Goal: Task Accomplishment & Management: Manage account settings

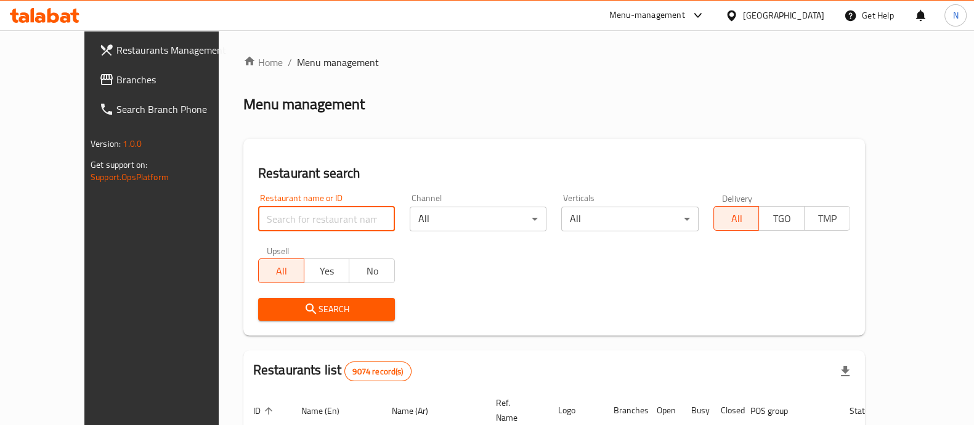
drag, startPoint x: 0, startPoint y: 0, endPoint x: 243, endPoint y: 213, distance: 323.2
click at [258, 213] on input "search" at bounding box center [326, 218] width 137 height 25
type input "Soy [GEOGRAPHIC_DATA]"
click at [303, 315] on span "Search" at bounding box center [326, 308] width 117 height 15
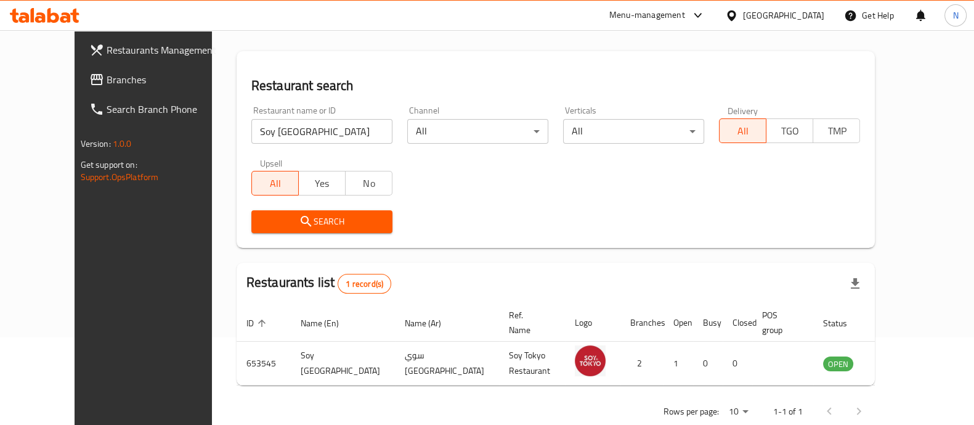
scroll to position [100, 0]
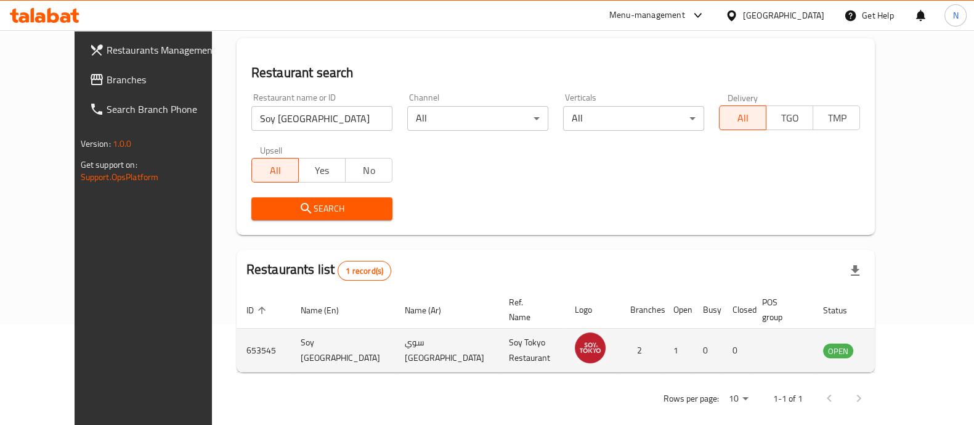
click at [909, 341] on td "enhanced table" at bounding box center [899, 350] width 43 height 44
click at [902, 346] on icon "enhanced table" at bounding box center [896, 351] width 14 height 10
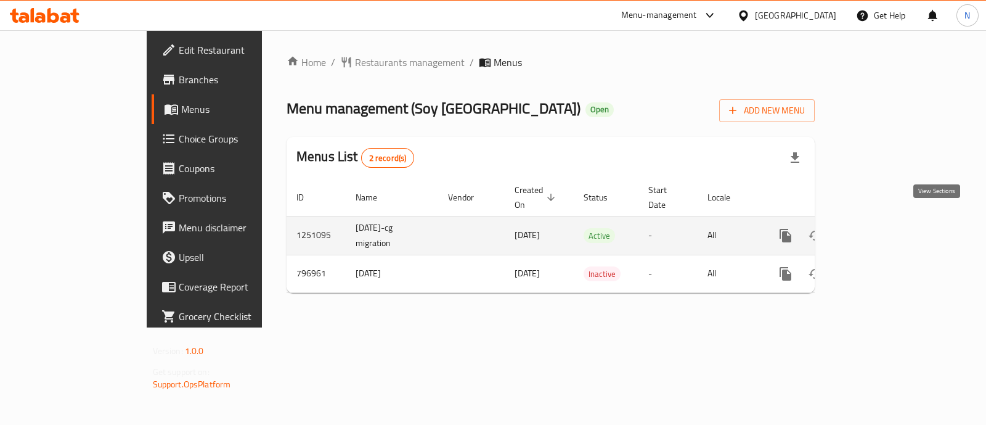
click at [880, 230] on icon "enhanced table" at bounding box center [874, 235] width 11 height 11
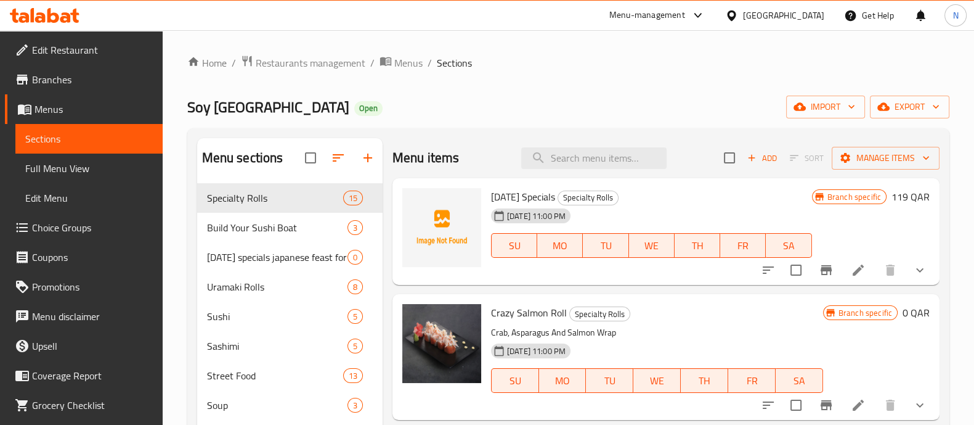
scroll to position [76, 0]
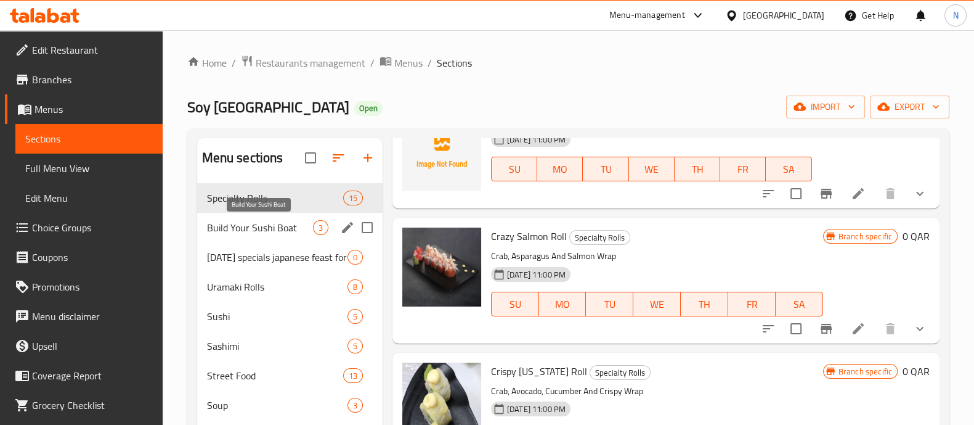
click at [248, 224] on span "Build Your Sushi Boat" at bounding box center [260, 227] width 106 height 15
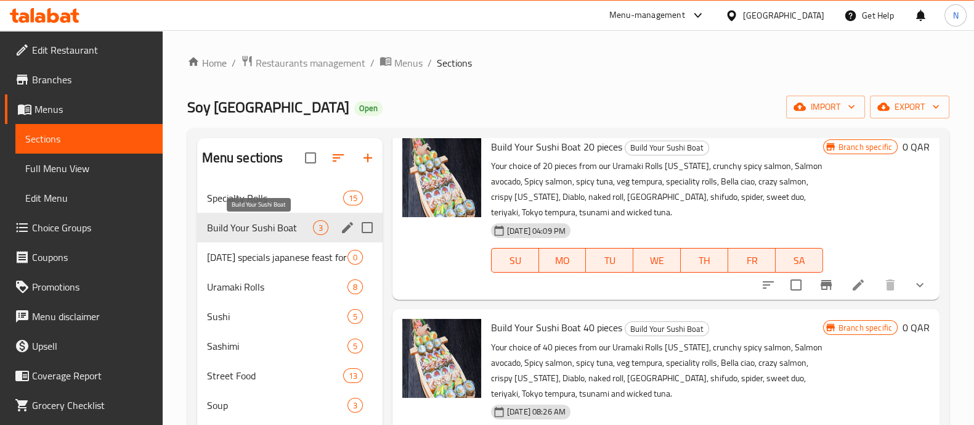
scroll to position [50, 0]
click at [696, 185] on p "Your choice of 20 pieces from our Uramaki Rolls [US_STATE], crunchy spicy salmo…" at bounding box center [657, 189] width 332 height 62
click at [853, 282] on icon at bounding box center [858, 284] width 11 height 11
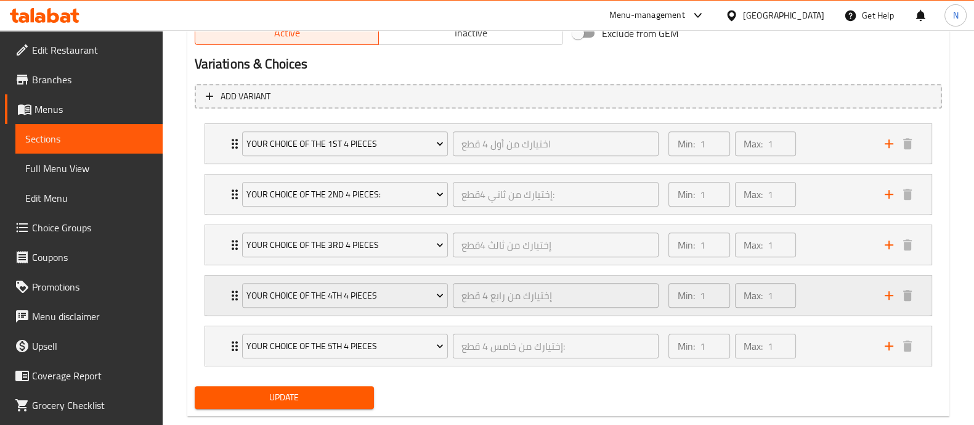
scroll to position [685, 0]
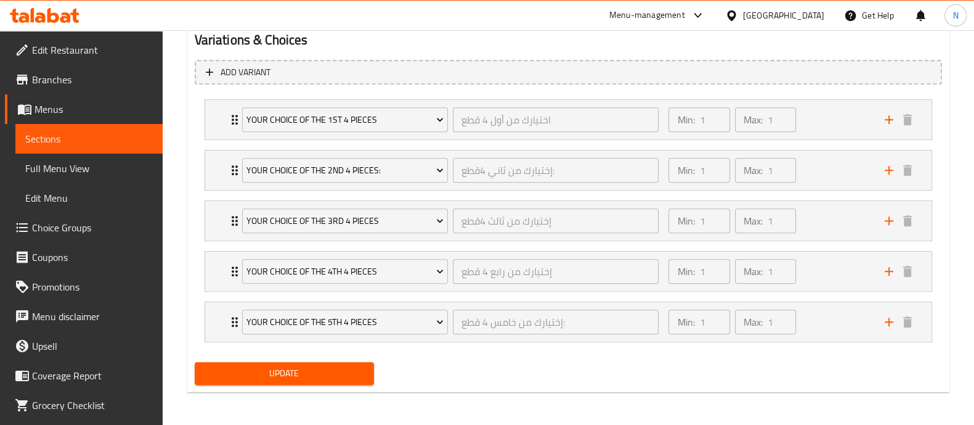
click at [61, 227] on span "Choice Groups" at bounding box center [92, 227] width 121 height 15
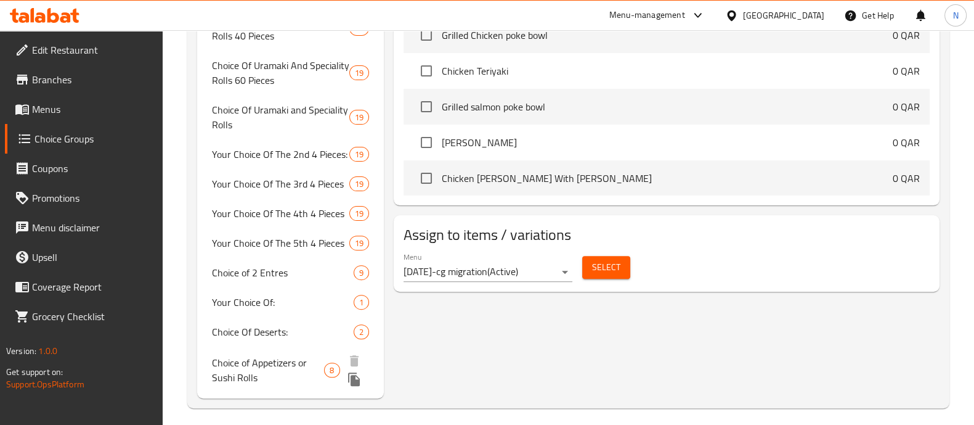
scroll to position [513, 0]
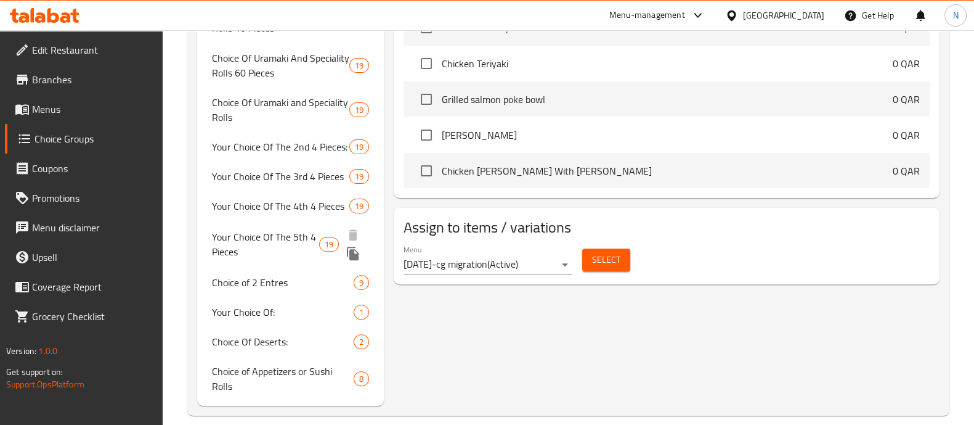
click at [354, 257] on icon "duplicate" at bounding box center [353, 253] width 12 height 14
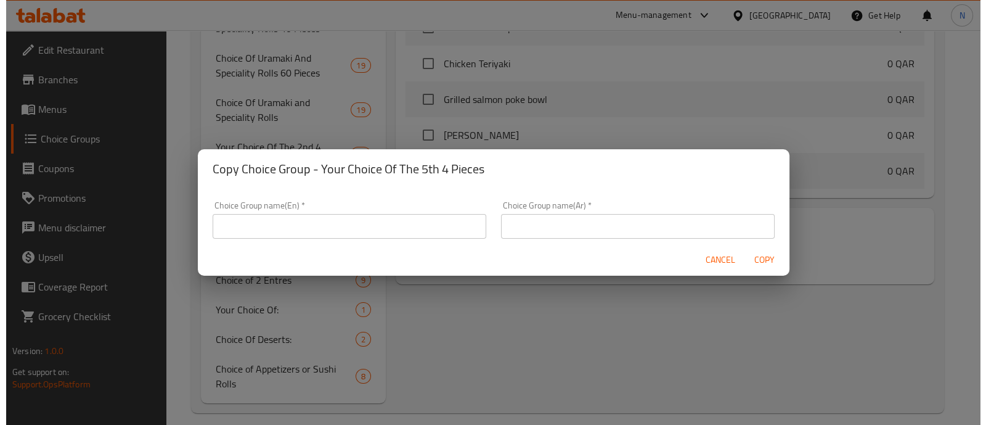
scroll to position [511, 0]
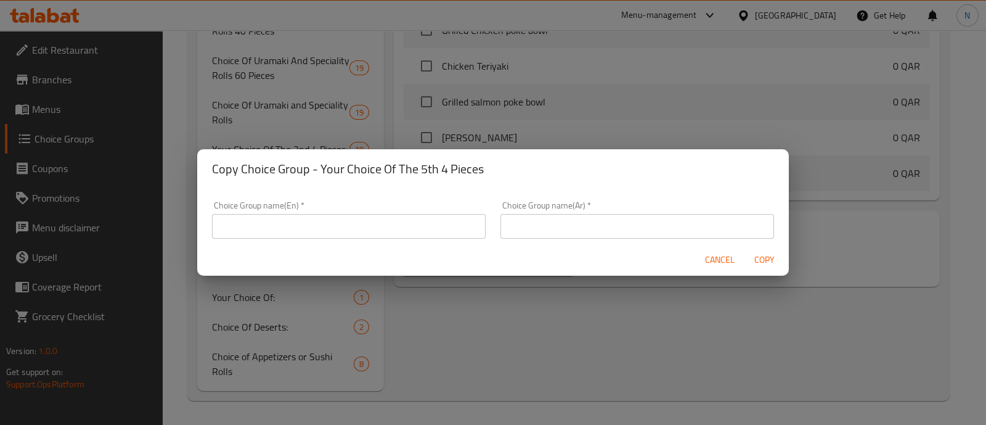
click at [395, 78] on div "Copy Choice Group - Your Choice Of The 5th 4 Pieces Choice Group name(En)   * C…" at bounding box center [493, 212] width 986 height 425
click at [715, 261] on span "Cancel" at bounding box center [720, 259] width 30 height 15
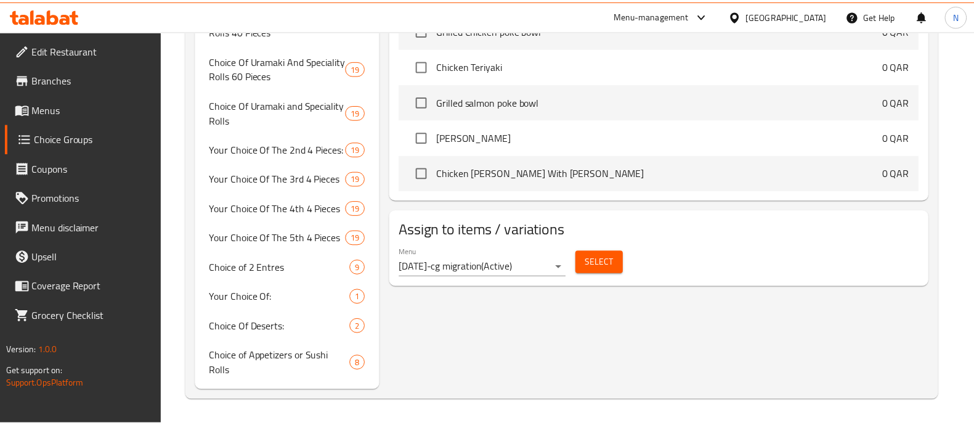
scroll to position [496, 0]
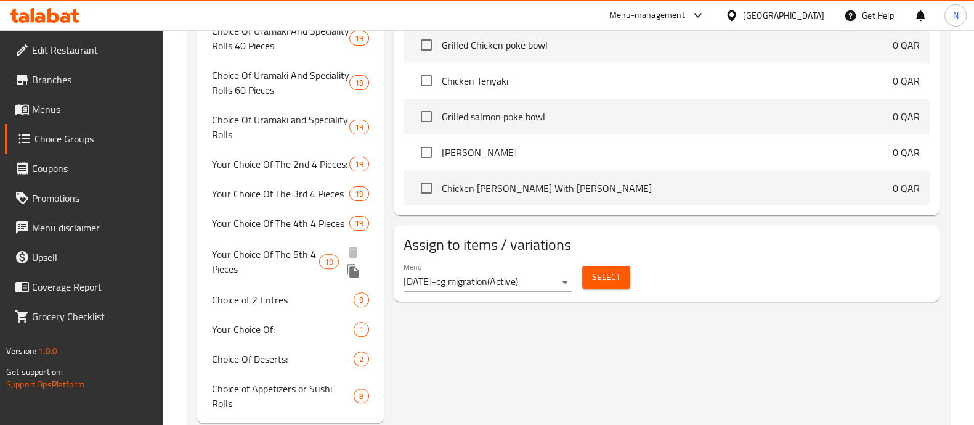
click at [351, 269] on icon "duplicate" at bounding box center [353, 271] width 12 height 14
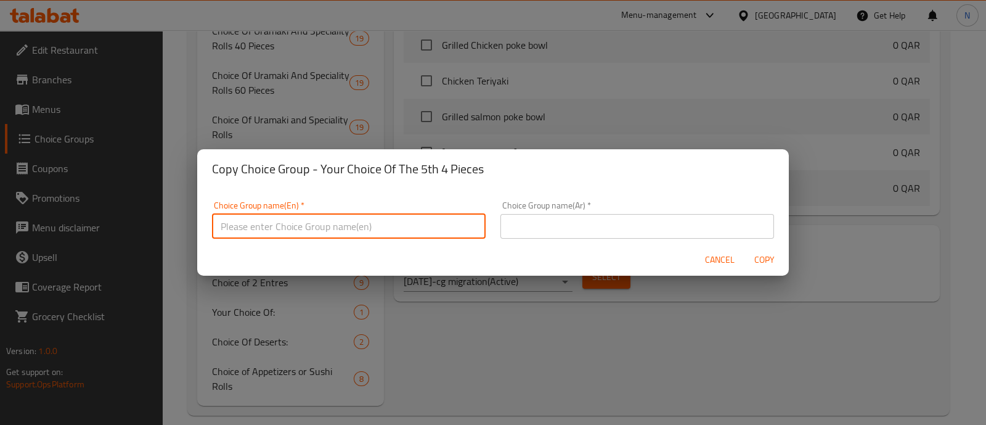
click at [305, 234] on input "text" at bounding box center [349, 226] width 274 height 25
type input "trial"
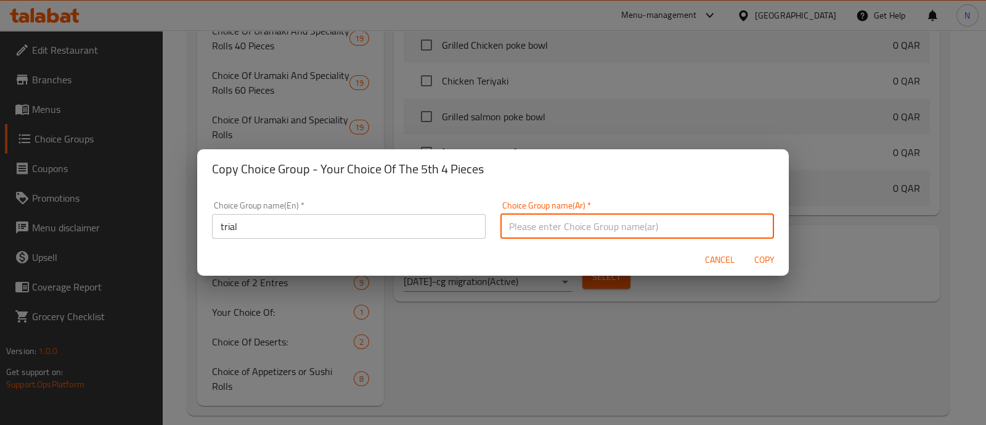
click at [546, 224] on input "text" at bounding box center [637, 226] width 274 height 25
type input "إزالة"
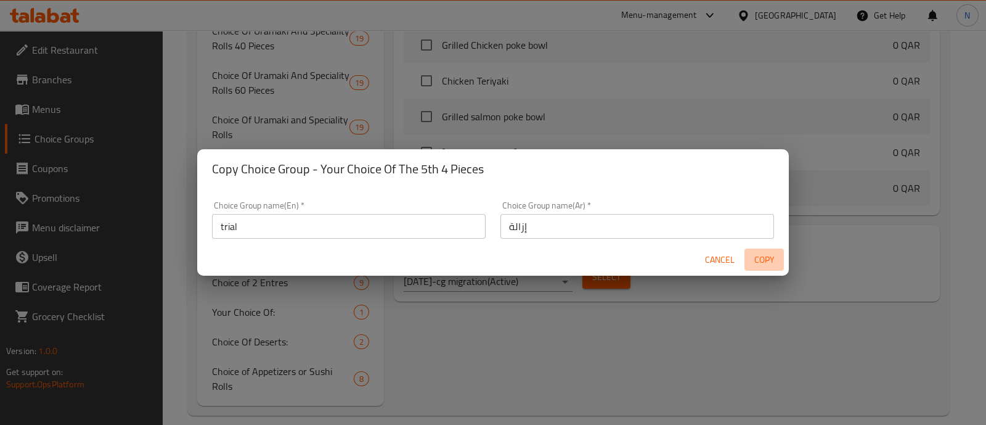
click at [768, 261] on span "Copy" at bounding box center [764, 259] width 30 height 15
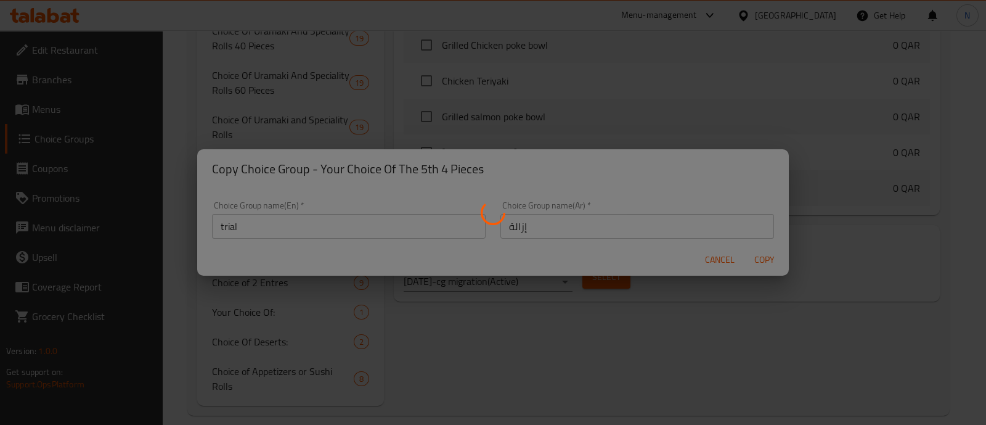
type input "trial"
type input "إزالة"
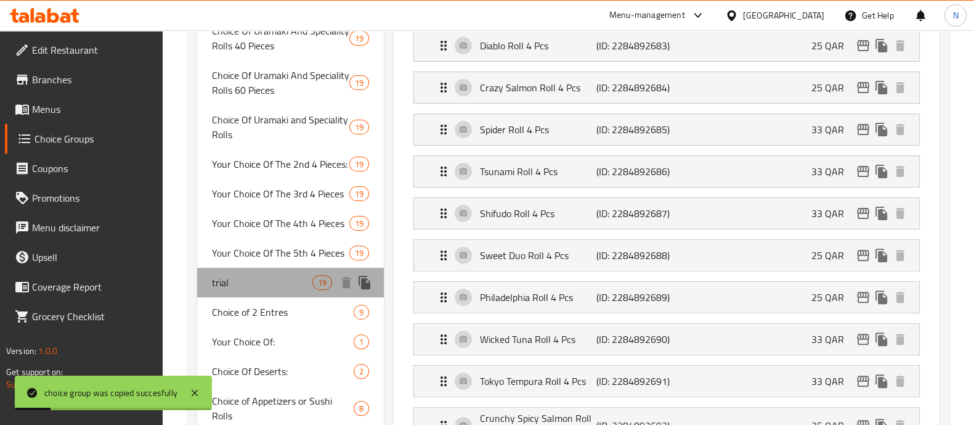
click at [299, 278] on span "trial" at bounding box center [262, 282] width 100 height 15
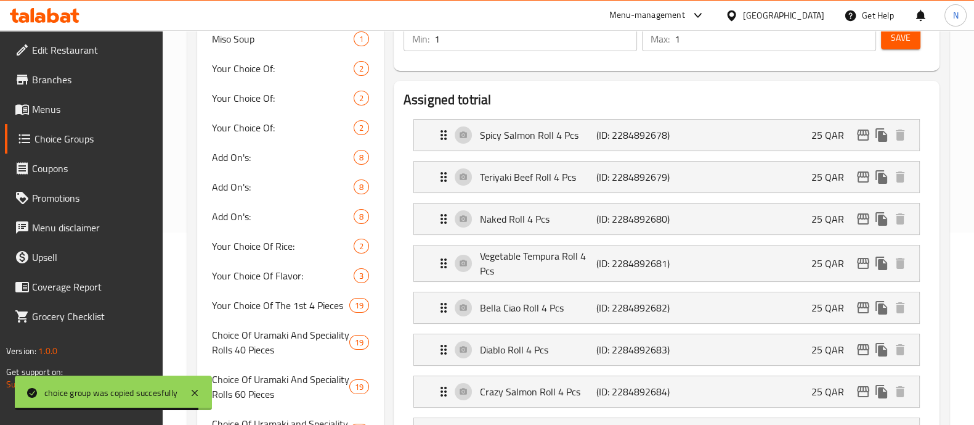
scroll to position [76, 0]
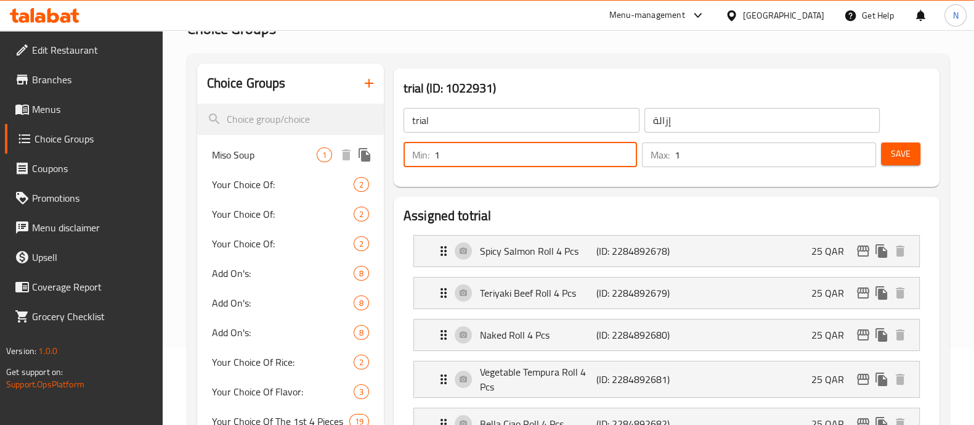
drag, startPoint x: 474, startPoint y: 157, endPoint x: 368, endPoint y: 158, distance: 106.6
type input "0"
click at [623, 160] on input "0" at bounding box center [535, 154] width 203 height 25
click at [863, 150] on input "2" at bounding box center [775, 154] width 201 height 25
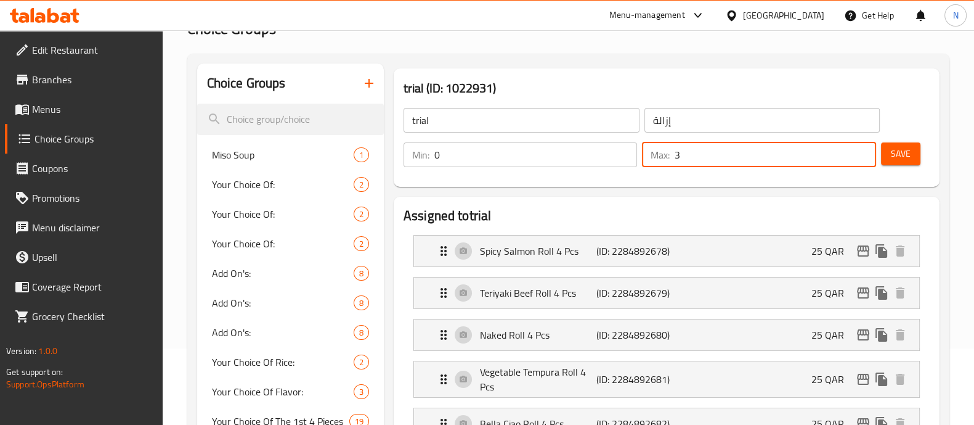
click at [863, 150] on input "3" at bounding box center [775, 154] width 201 height 25
click at [863, 150] on input "4" at bounding box center [775, 154] width 201 height 25
type input "5"
click at [863, 150] on input "5" at bounding box center [775, 154] width 201 height 25
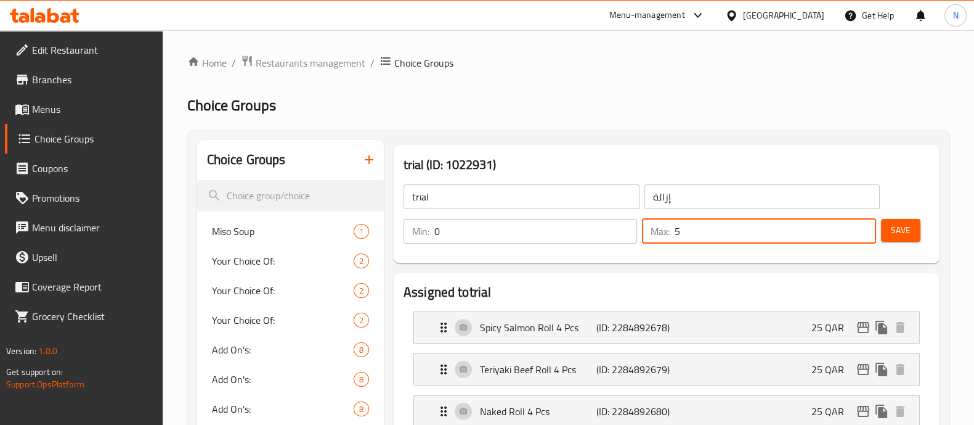
scroll to position [152, 0]
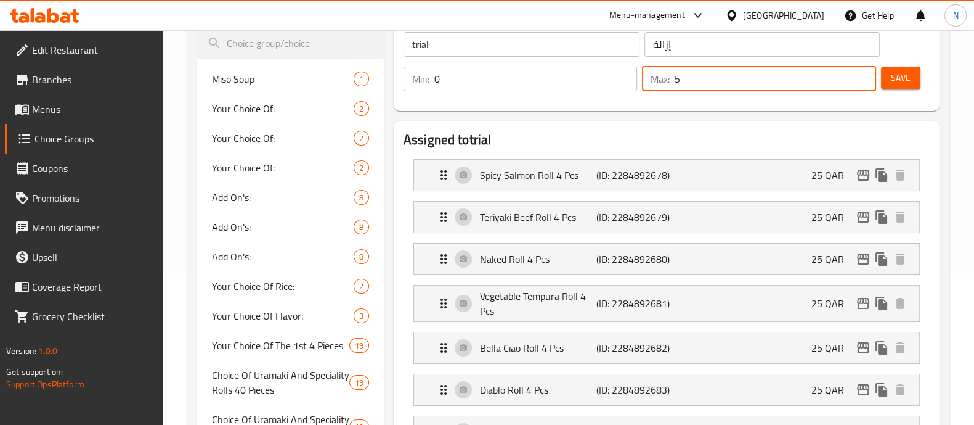
click at [901, 78] on span "Save" at bounding box center [901, 77] width 20 height 15
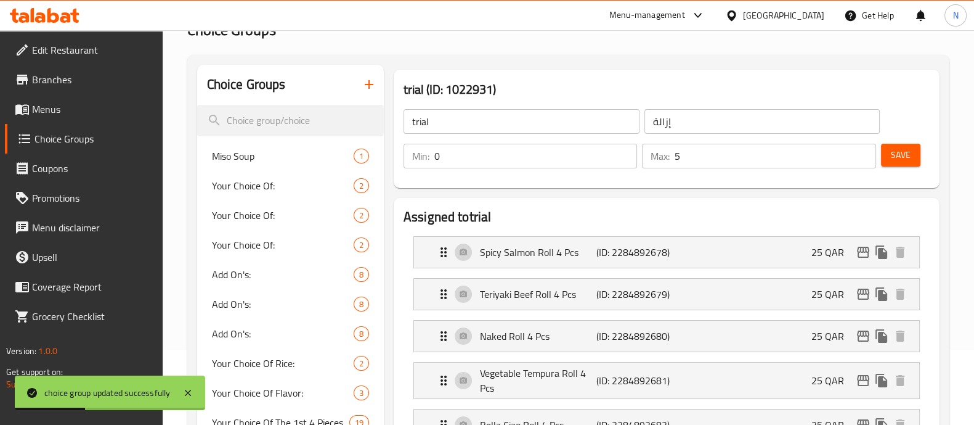
scroll to position [0, 0]
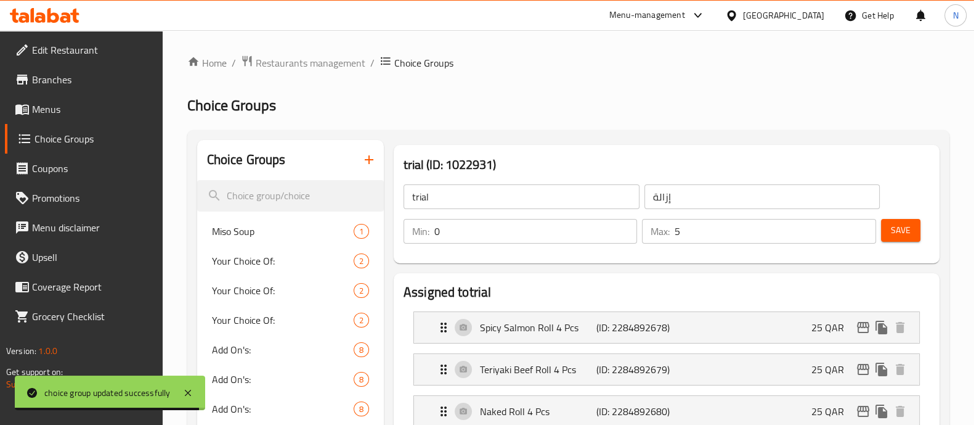
click at [57, 107] on span "Menus" at bounding box center [92, 109] width 121 height 15
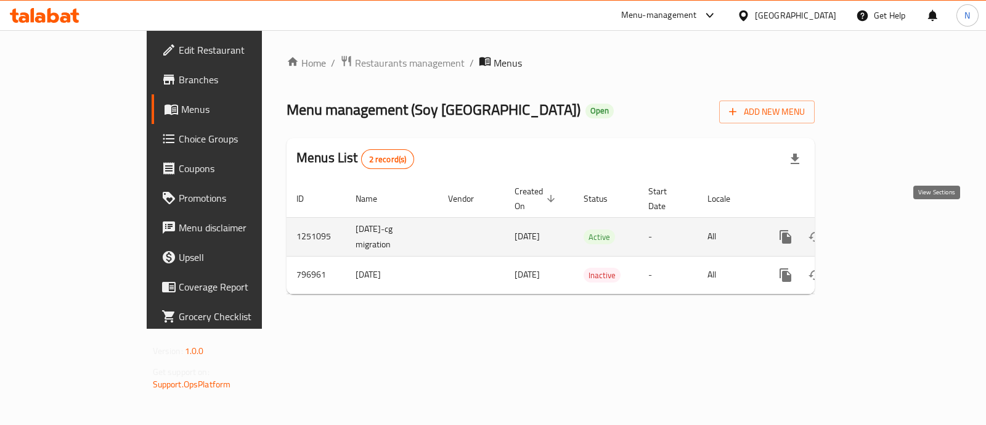
click at [889, 226] on link "enhanced table" at bounding box center [875, 237] width 30 height 30
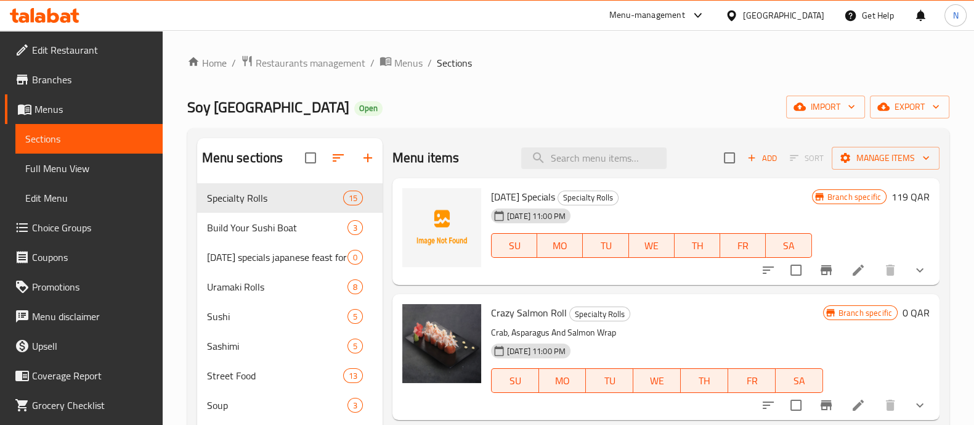
scroll to position [76, 0]
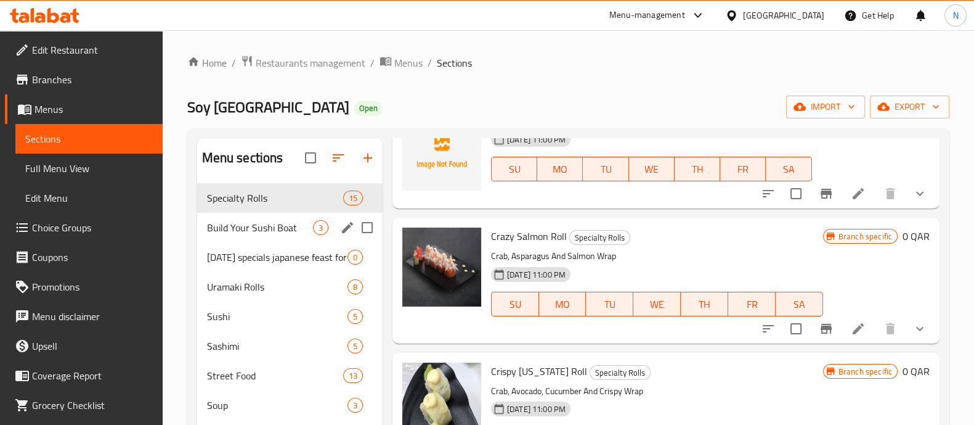
click at [259, 231] on span "Build Your Sushi Boat" at bounding box center [260, 227] width 106 height 15
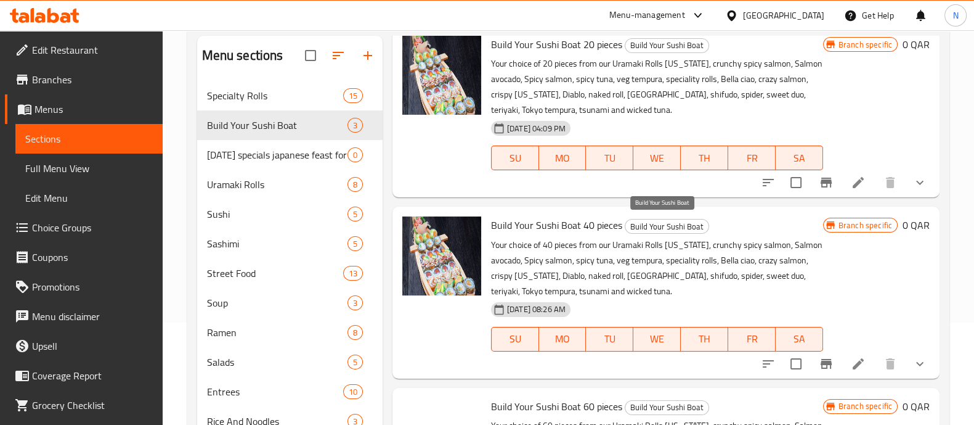
scroll to position [271, 0]
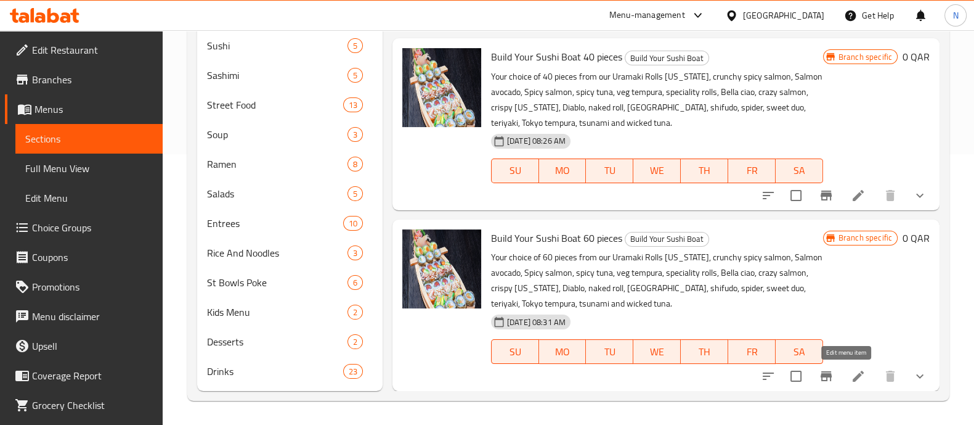
click at [853, 373] on icon at bounding box center [858, 375] width 11 height 11
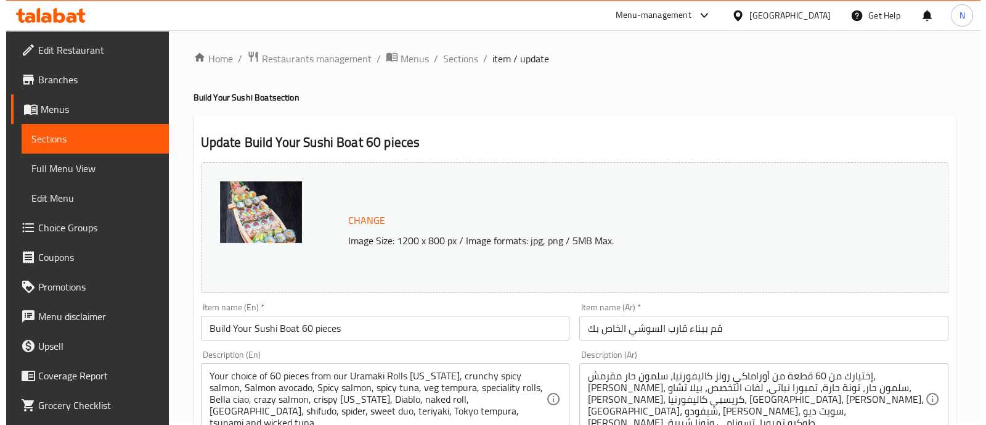
scroll to position [499, 0]
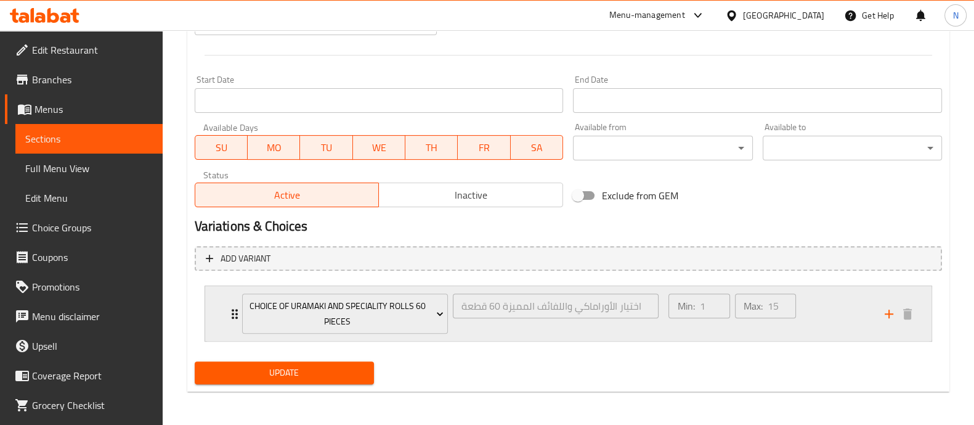
click at [232, 312] on icon "Expand" at bounding box center [235, 314] width 6 height 10
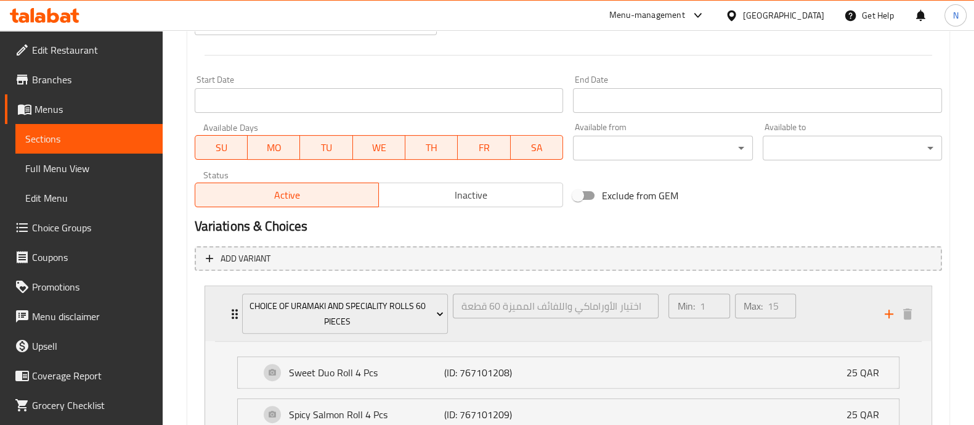
click at [232, 312] on icon "Expand" at bounding box center [235, 314] width 6 height 10
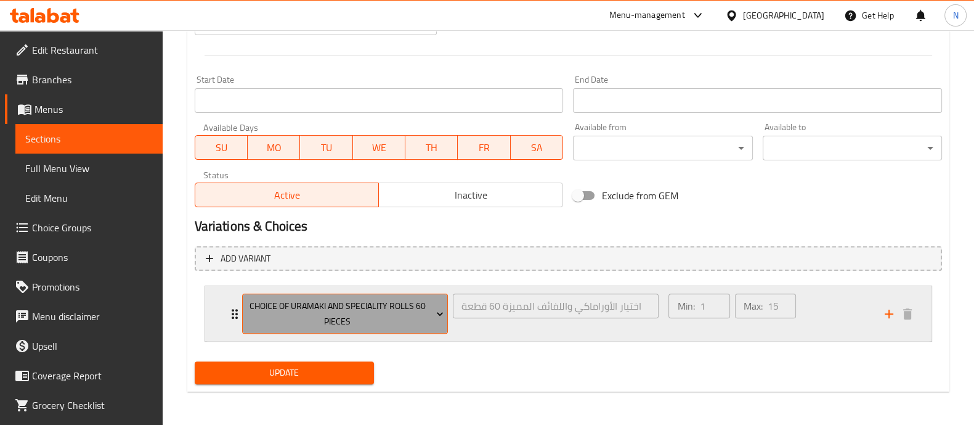
click at [379, 312] on span "Choice Of Uramaki And Speciality Rolls 60 Pieces" at bounding box center [344, 313] width 197 height 31
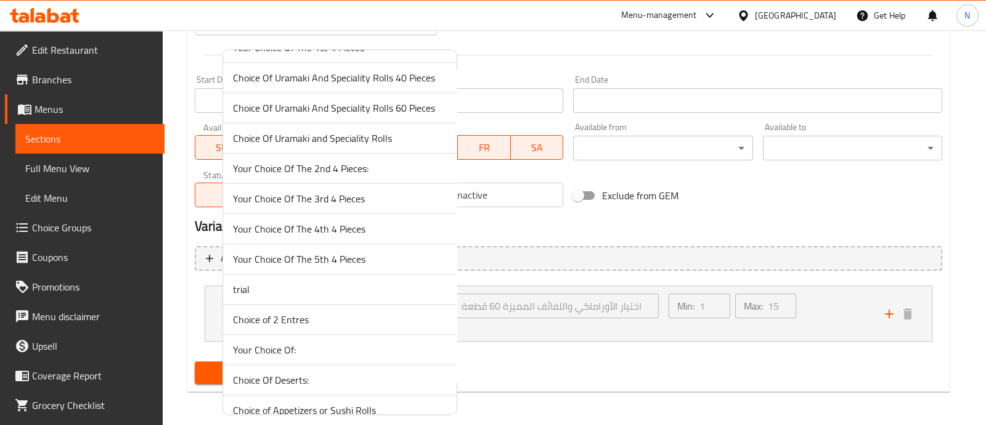
scroll to position [306, 0]
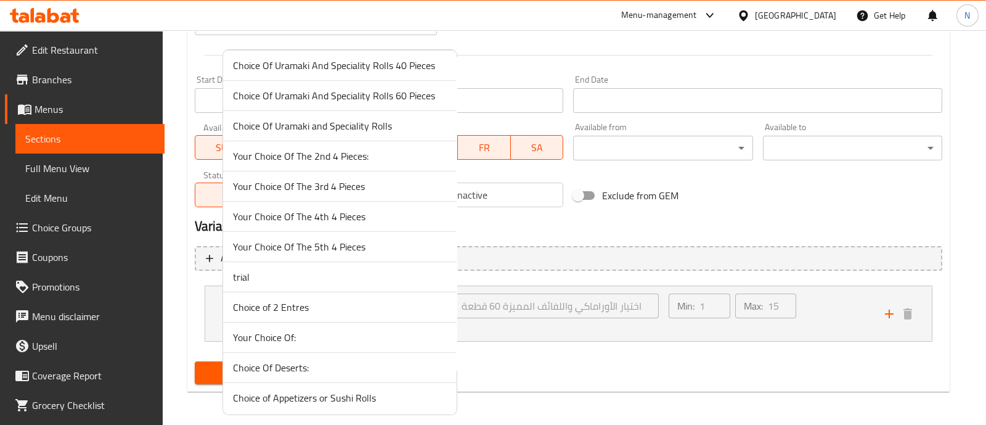
click at [324, 279] on span "trial" at bounding box center [340, 276] width 214 height 15
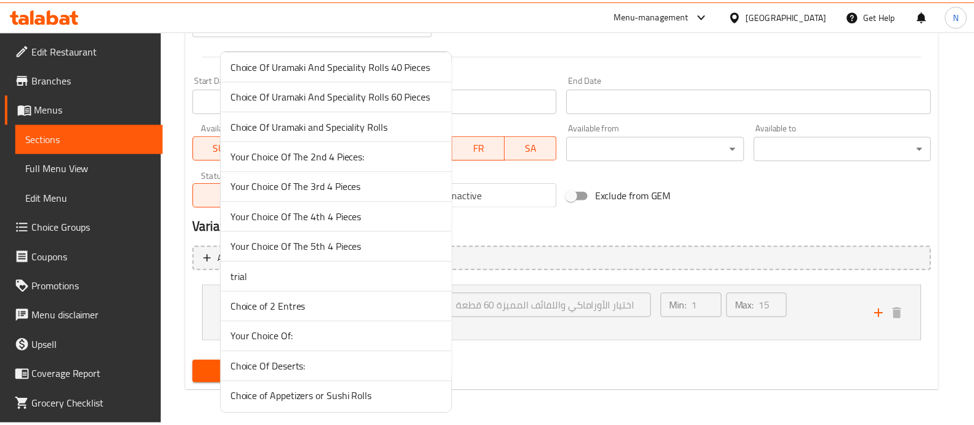
scroll to position [483, 0]
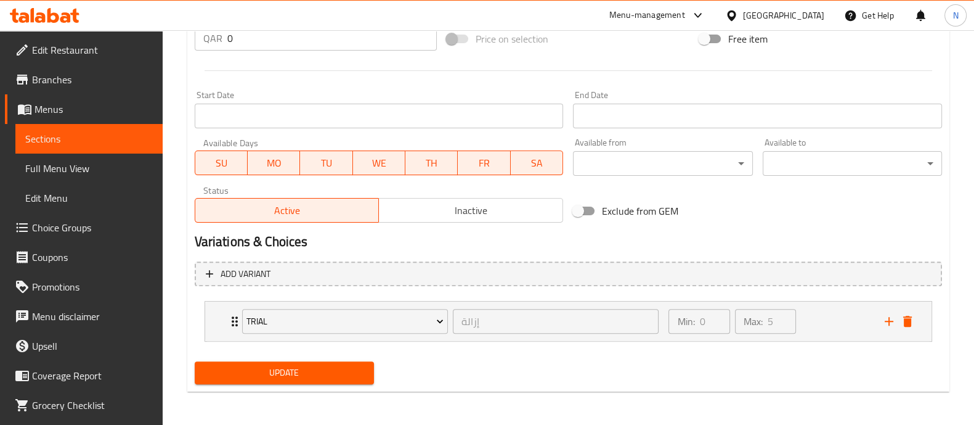
click at [57, 230] on span "Choice Groups" at bounding box center [92, 227] width 121 height 15
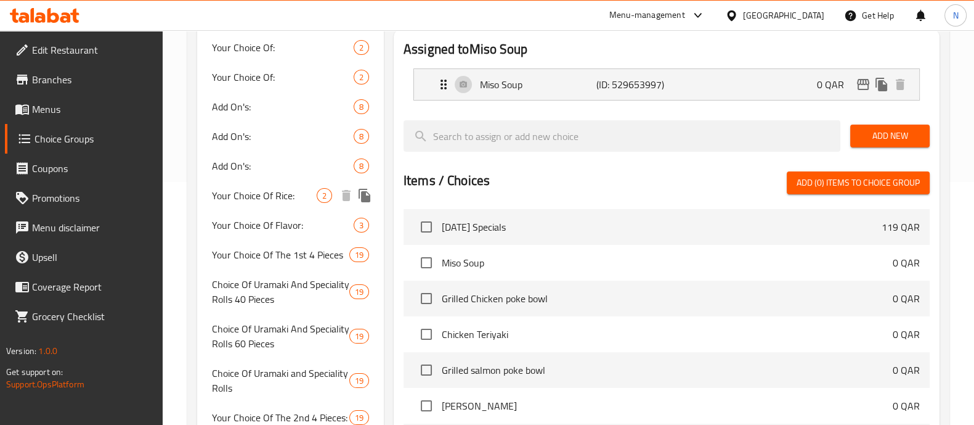
scroll to position [405, 0]
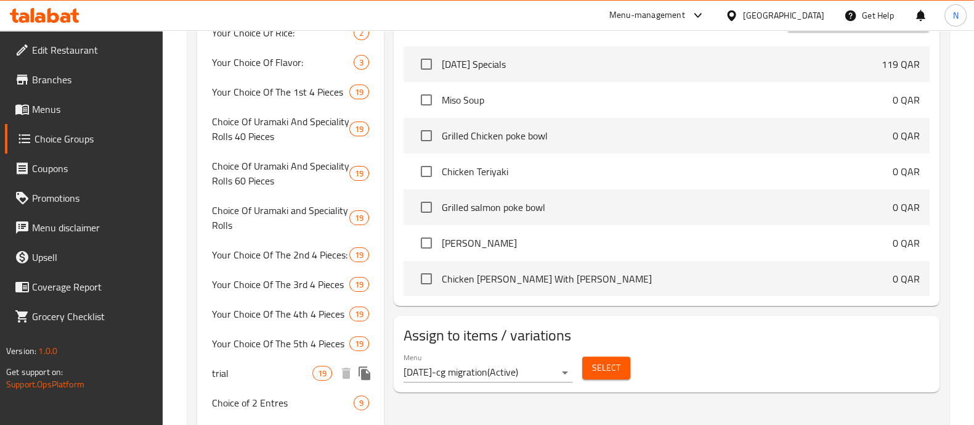
click at [267, 374] on span "trial" at bounding box center [262, 372] width 100 height 15
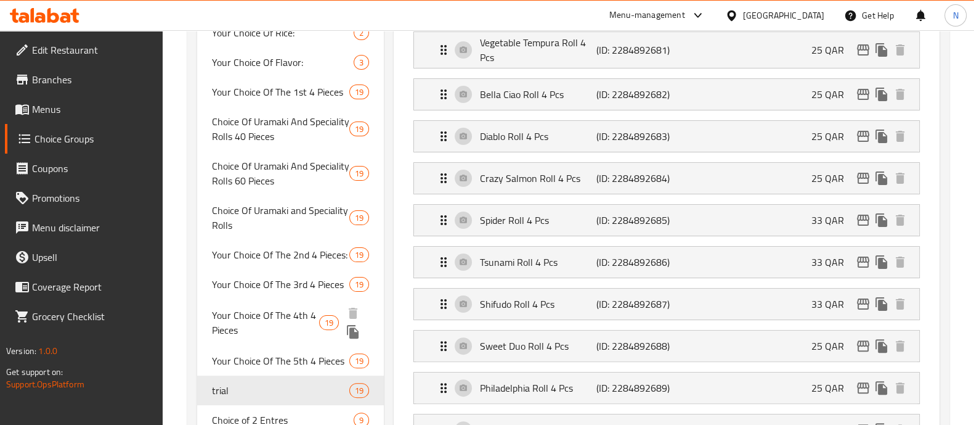
type input "trial"
type input "إزالة"
type input "0"
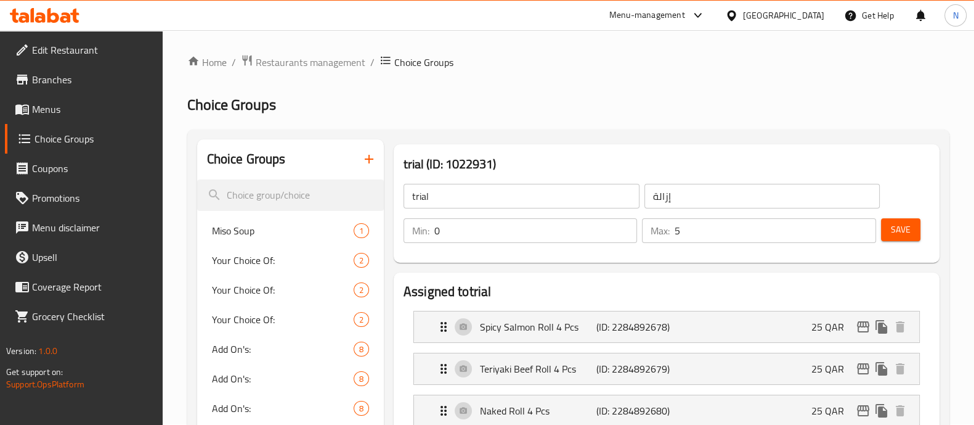
scroll to position [0, 0]
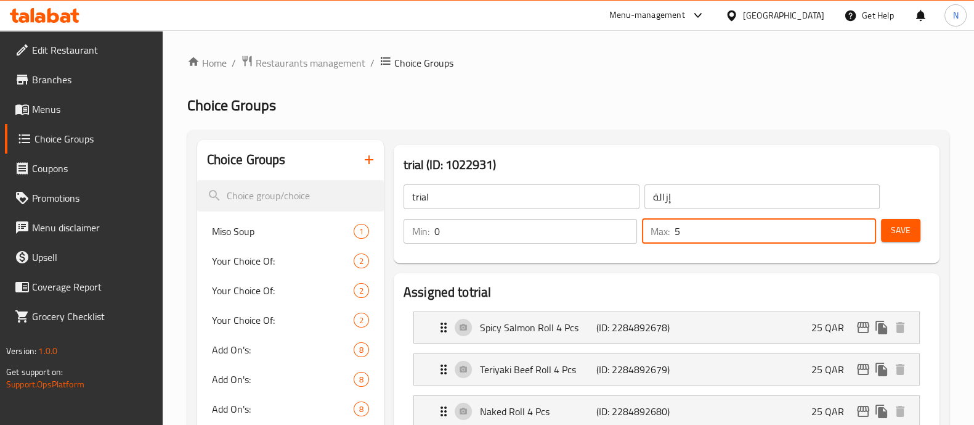
click at [707, 230] on input "5" at bounding box center [775, 231] width 201 height 25
drag, startPoint x: 724, startPoint y: 236, endPoint x: 662, endPoint y: 238, distance: 61.7
click at [662, 238] on div "Max: 5 ​" at bounding box center [759, 231] width 234 height 25
type input "15"
click at [911, 232] on button "Save" at bounding box center [900, 230] width 39 height 23
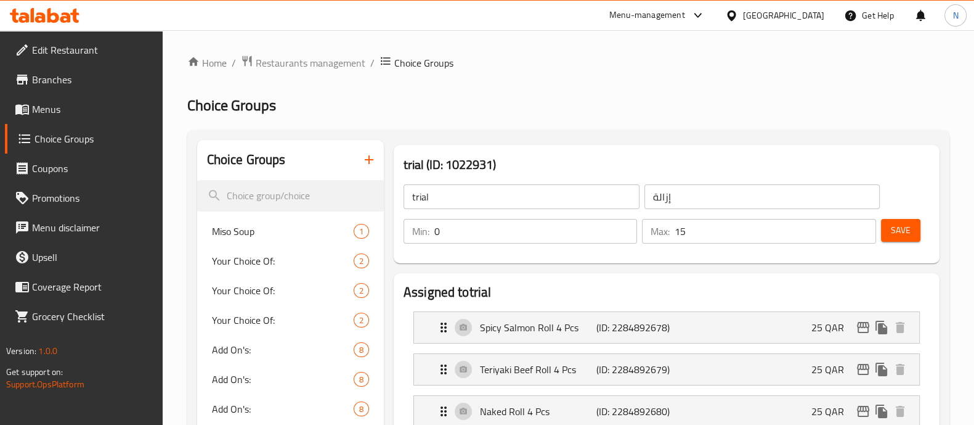
click at [52, 102] on span "Menus" at bounding box center [92, 109] width 121 height 15
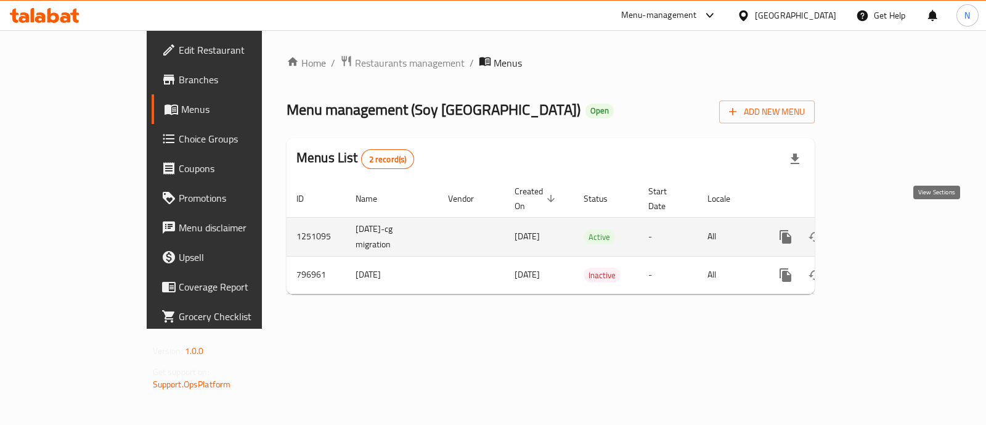
click at [882, 229] on icon "enhanced table" at bounding box center [874, 236] width 15 height 15
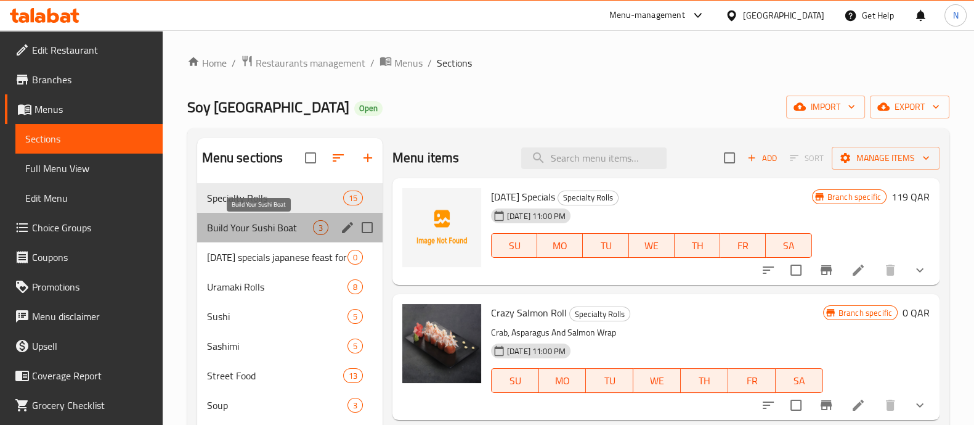
click at [283, 233] on span "Build Your Sushi Boat" at bounding box center [260, 227] width 106 height 15
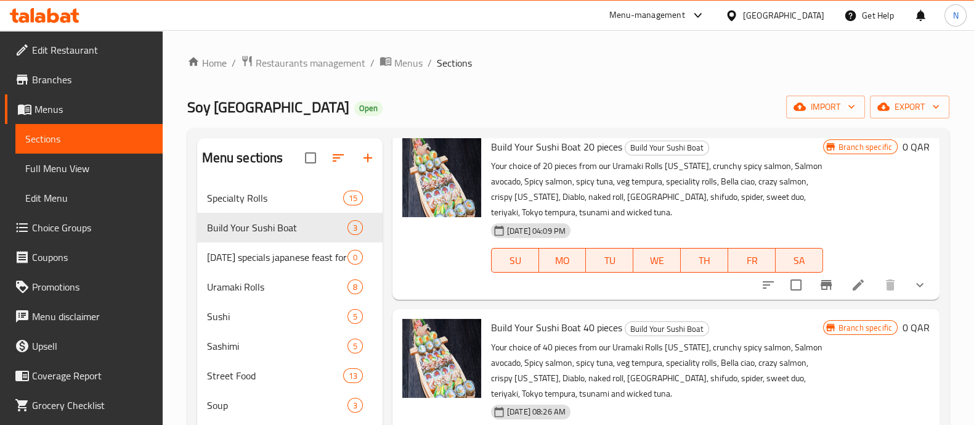
scroll to position [271, 0]
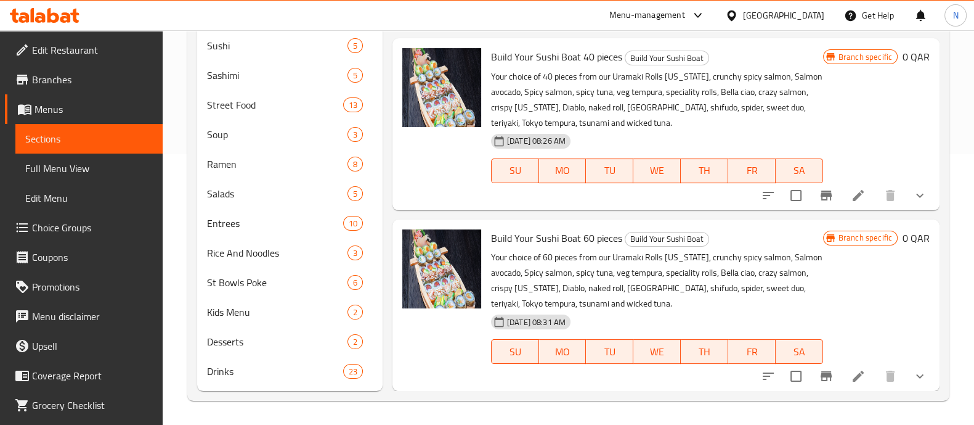
click at [851, 378] on icon at bounding box center [858, 375] width 15 height 15
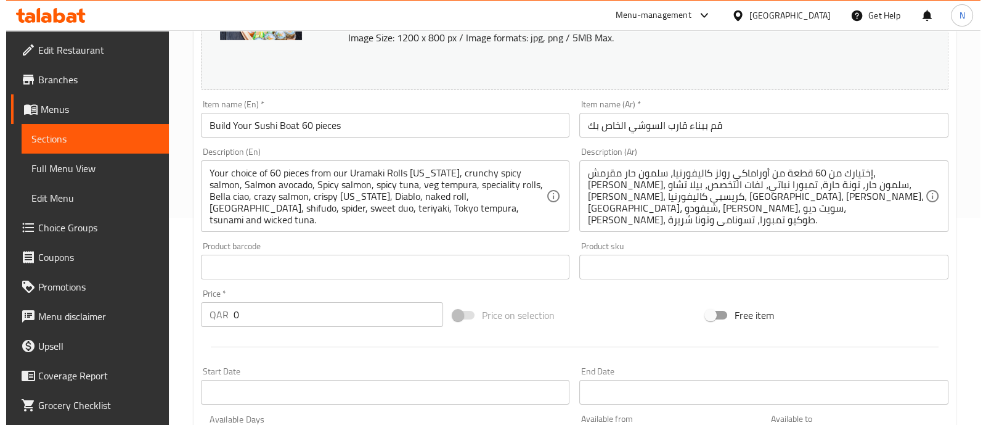
scroll to position [499, 0]
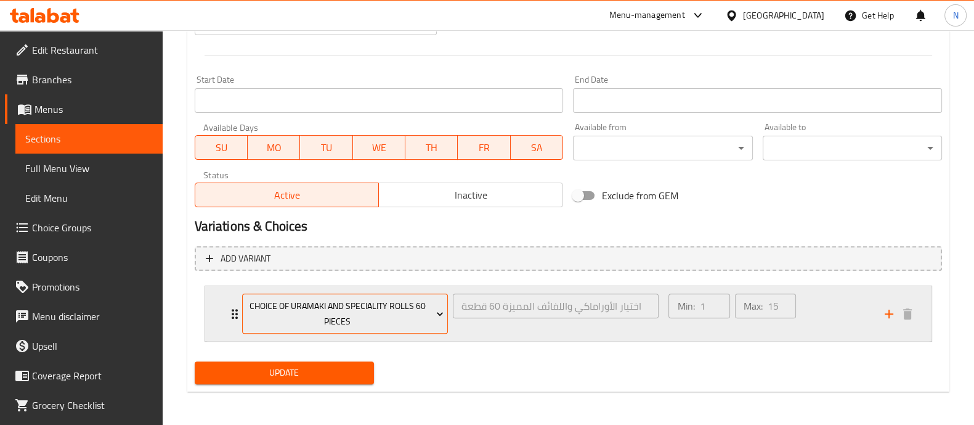
click at [307, 314] on span "Choice Of Uramaki And Speciality Rolls 60 Pieces" at bounding box center [344, 313] width 197 height 31
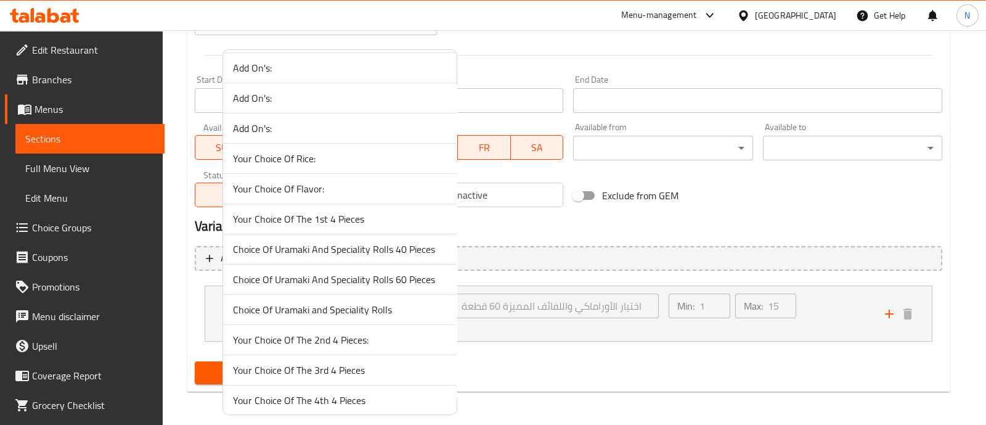
scroll to position [306, 0]
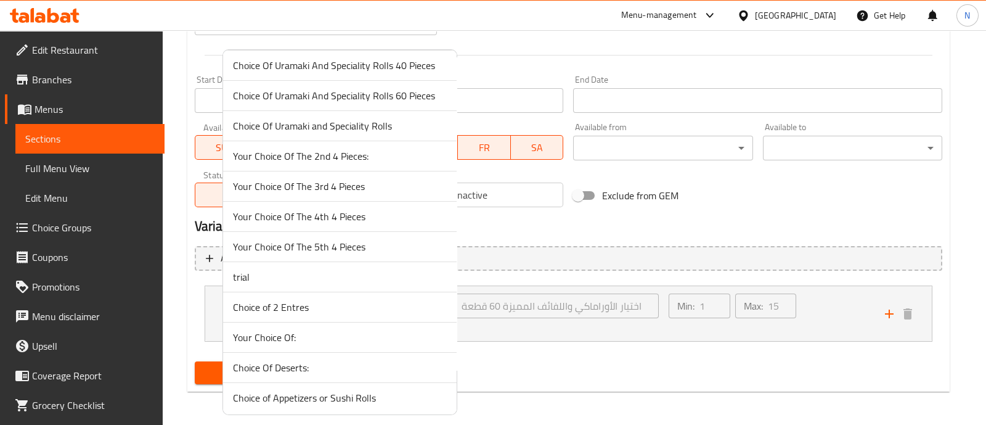
click at [299, 280] on span "trial" at bounding box center [340, 276] width 214 height 15
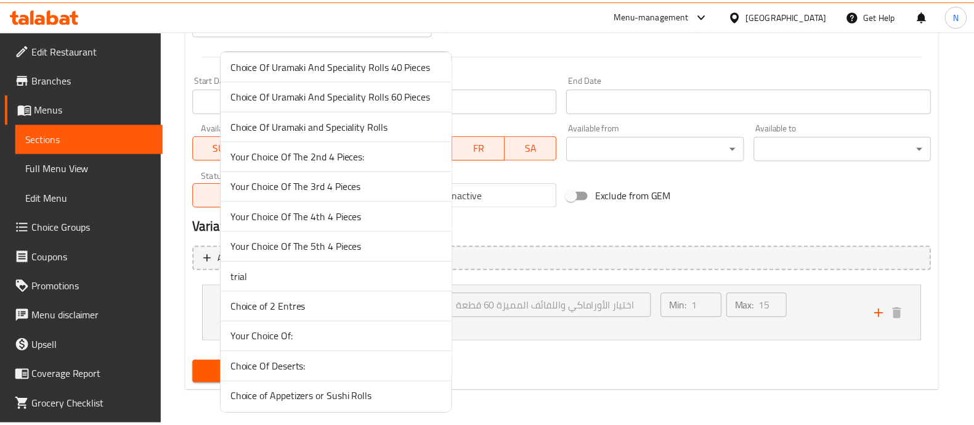
scroll to position [483, 0]
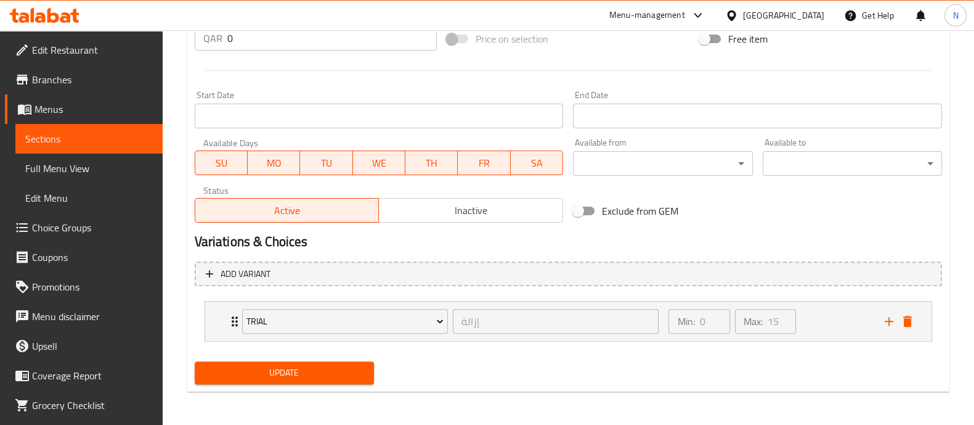
click at [332, 374] on span "Update" at bounding box center [285, 372] width 160 height 15
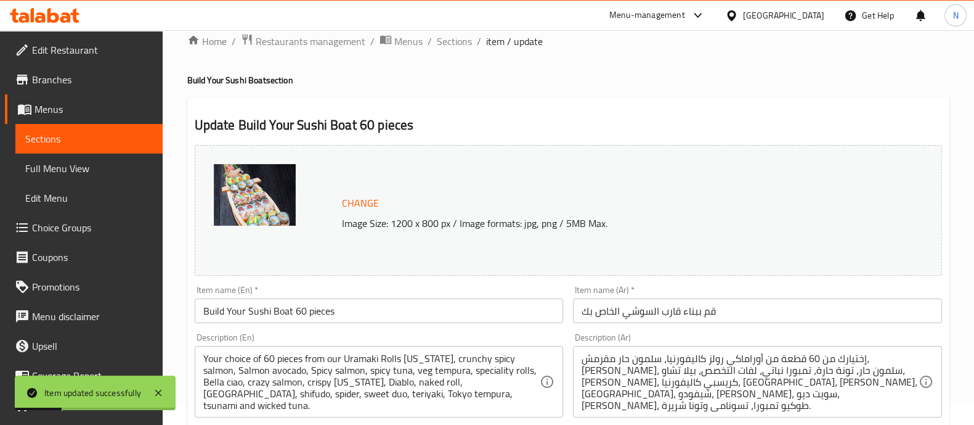
scroll to position [0, 0]
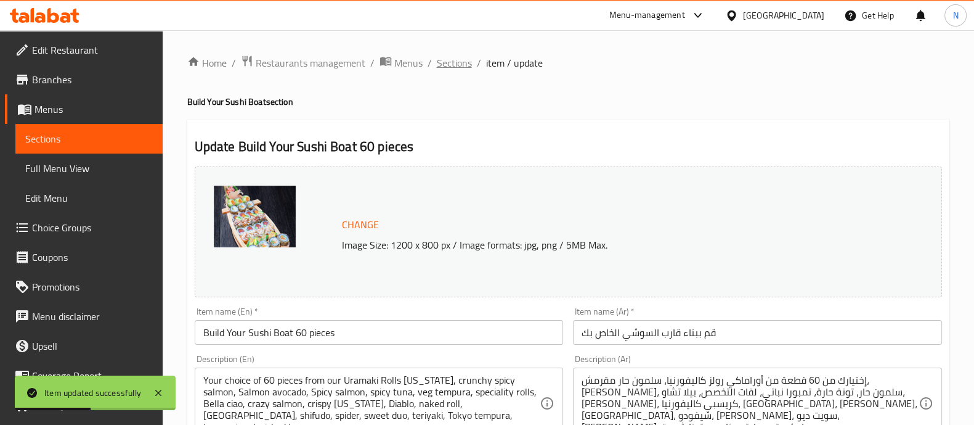
click at [456, 61] on span "Sections" at bounding box center [454, 62] width 35 height 15
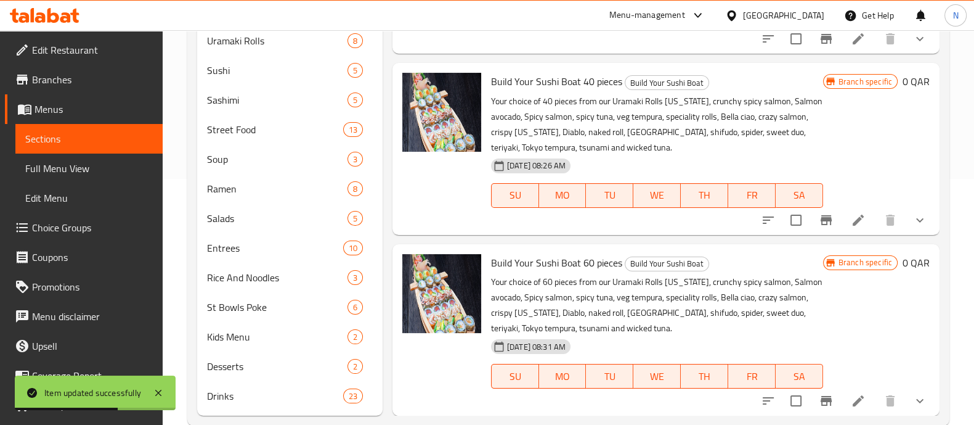
scroll to position [271, 0]
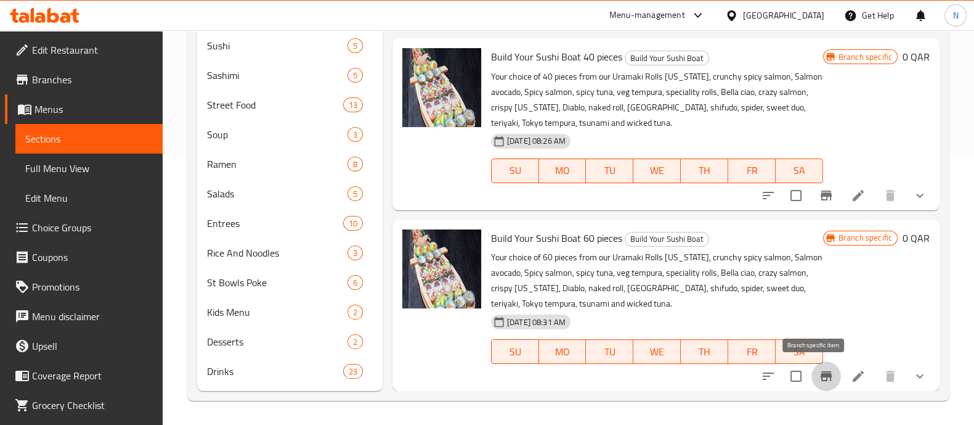
click at [819, 376] on icon "Branch-specific-item" at bounding box center [826, 375] width 15 height 15
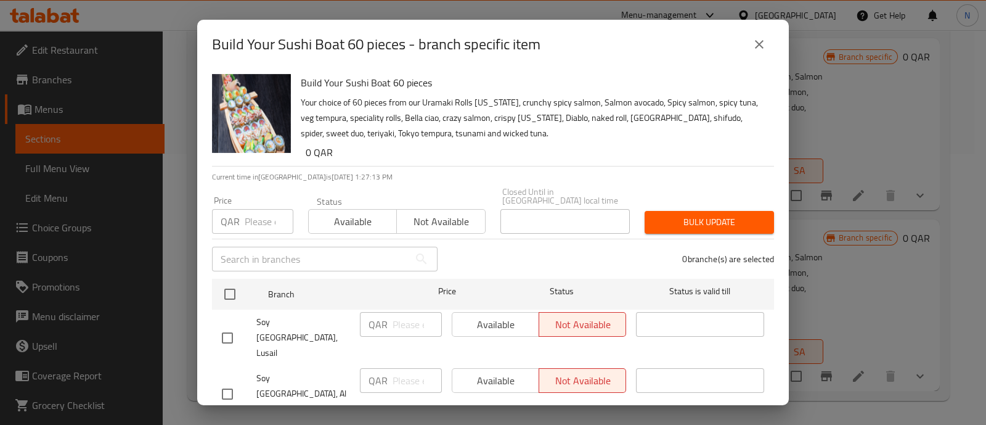
click at [237, 325] on input "checkbox" at bounding box center [227, 338] width 26 height 26
checkbox input "true"
click at [369, 220] on span "Available" at bounding box center [353, 222] width 78 height 18
click at [503, 318] on span "Available" at bounding box center [495, 324] width 77 height 18
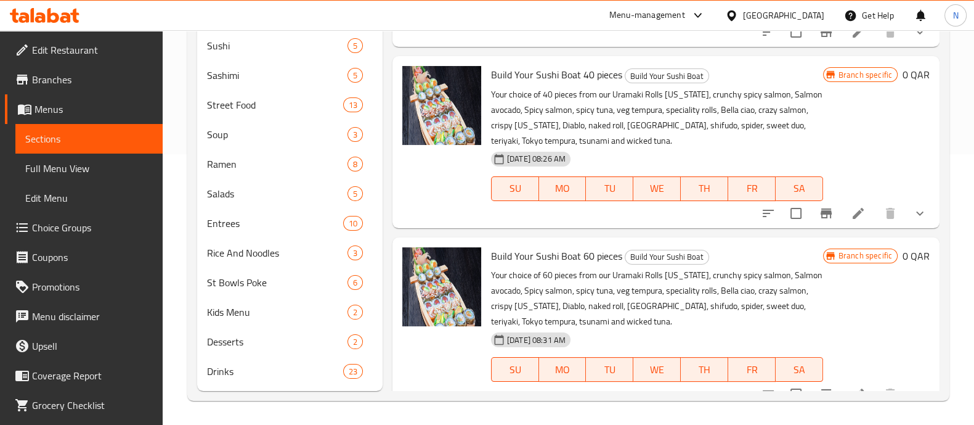
scroll to position [50, 0]
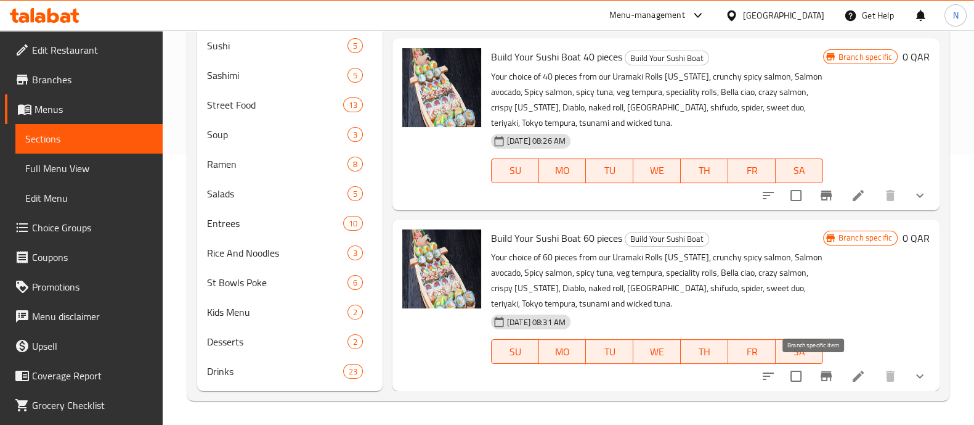
click at [821, 375] on icon "Branch-specific-item" at bounding box center [826, 376] width 11 height 10
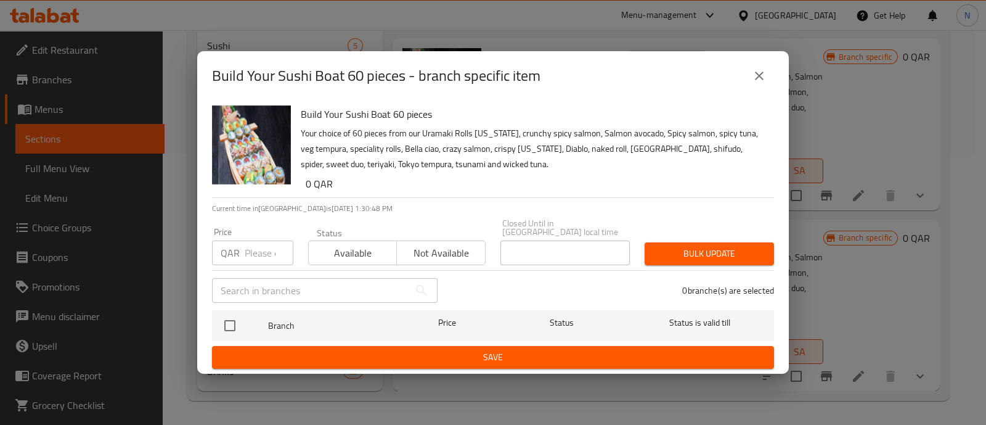
click at [770, 75] on button "close" at bounding box center [759, 76] width 30 height 30
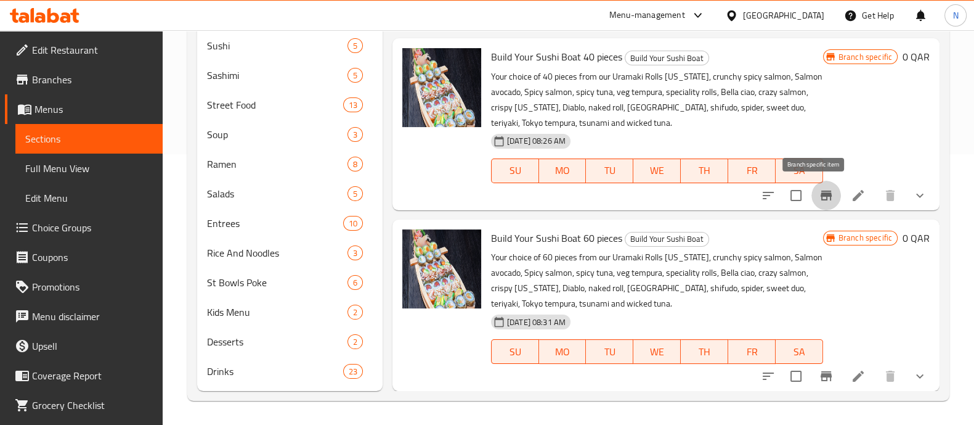
click at [821, 192] on icon "Branch-specific-item" at bounding box center [826, 195] width 11 height 10
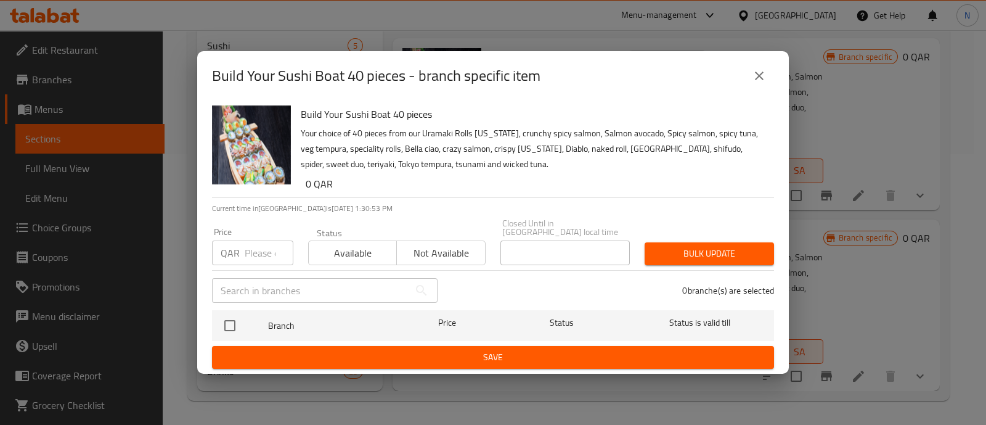
click at [832, 179] on div "Build Your Sushi Boat 40 pieces - branch specific item Build Your Sushi Boat 40…" at bounding box center [493, 212] width 986 height 425
click at [758, 79] on icon "close" at bounding box center [759, 75] width 15 height 15
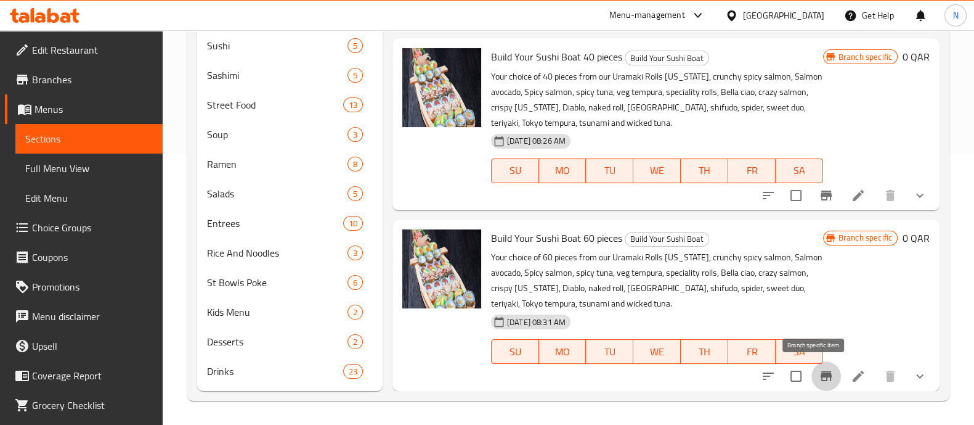
click at [821, 373] on icon "Branch-specific-item" at bounding box center [826, 376] width 11 height 10
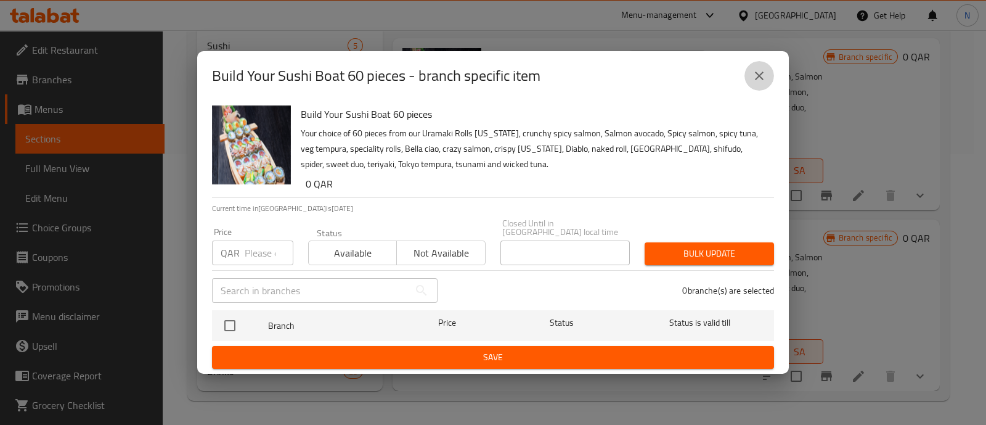
click at [762, 81] on icon "close" at bounding box center [759, 75] width 15 height 15
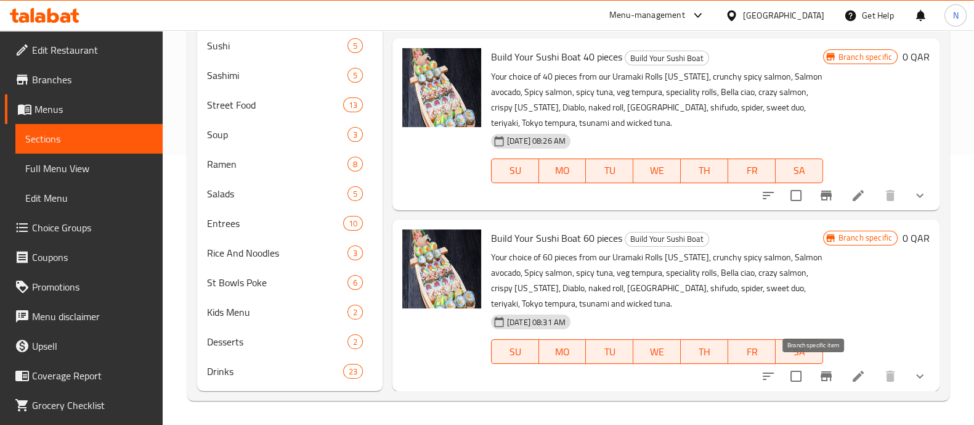
click at [820, 376] on icon "Branch-specific-item" at bounding box center [826, 375] width 15 height 15
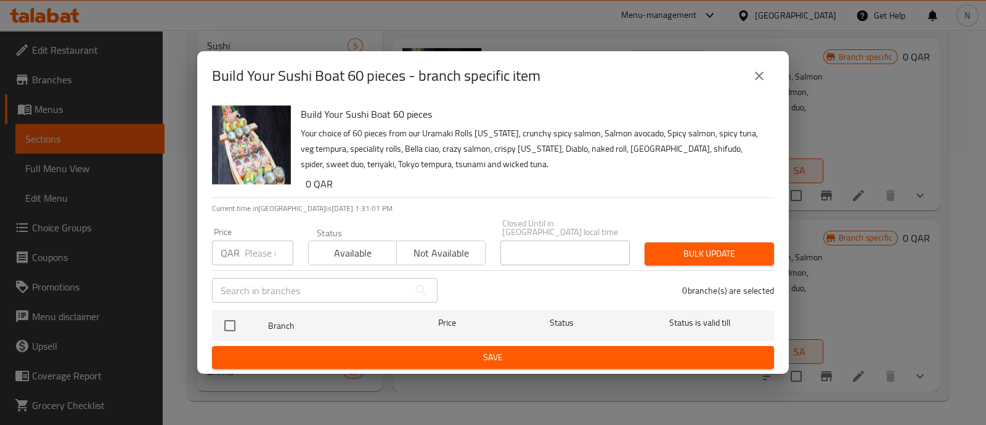
click at [455, 248] on span "Not available" at bounding box center [441, 253] width 78 height 18
click at [765, 76] on icon "close" at bounding box center [759, 75] width 15 height 15
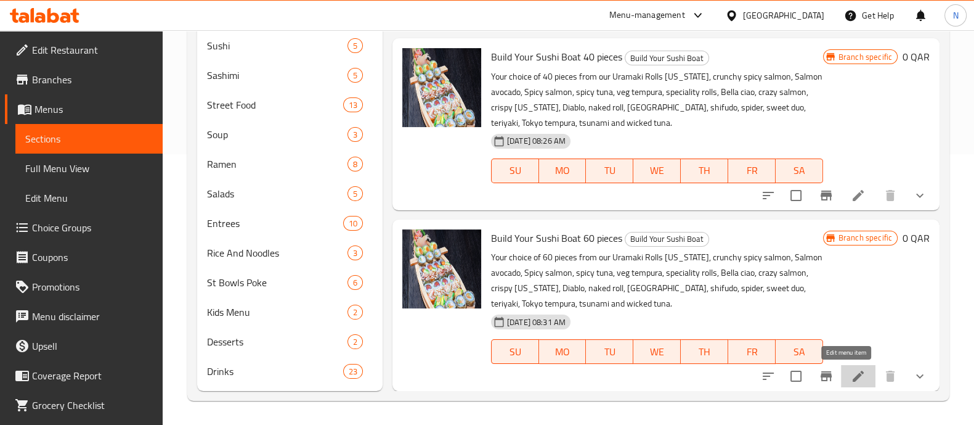
click at [851, 375] on icon at bounding box center [858, 375] width 15 height 15
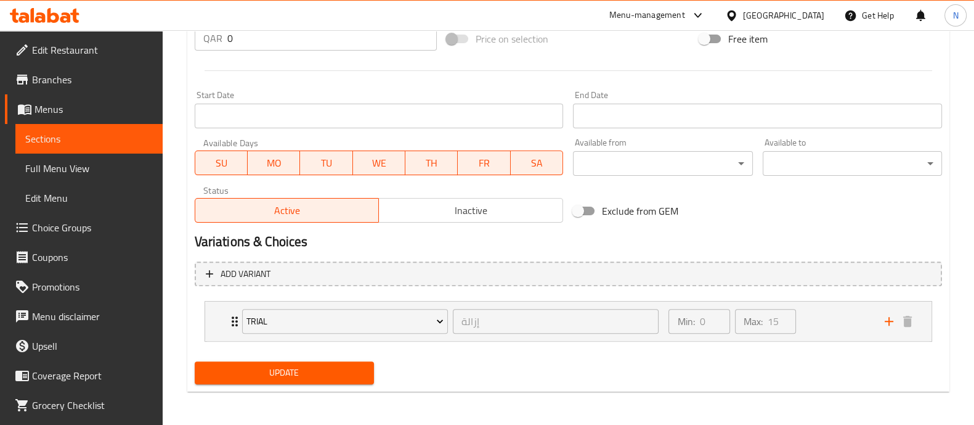
scroll to position [483, 0]
click at [458, 210] on span "Inactive" at bounding box center [471, 210] width 174 height 18
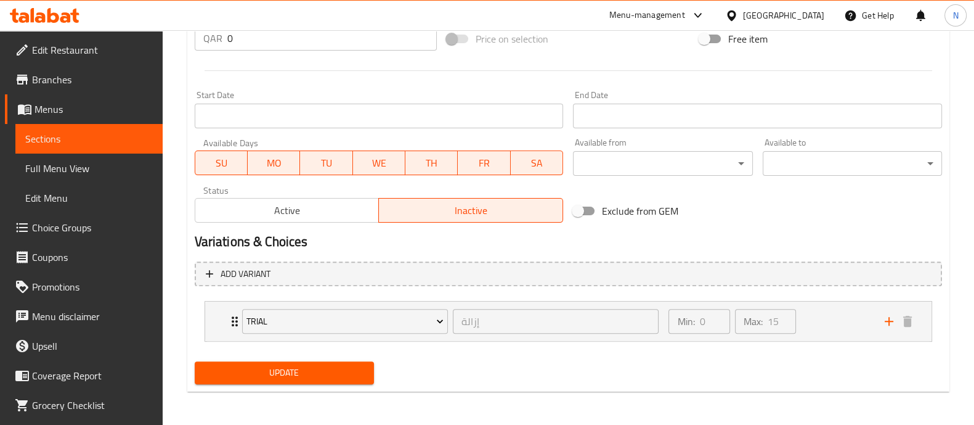
click at [318, 371] on span "Update" at bounding box center [285, 372] width 160 height 15
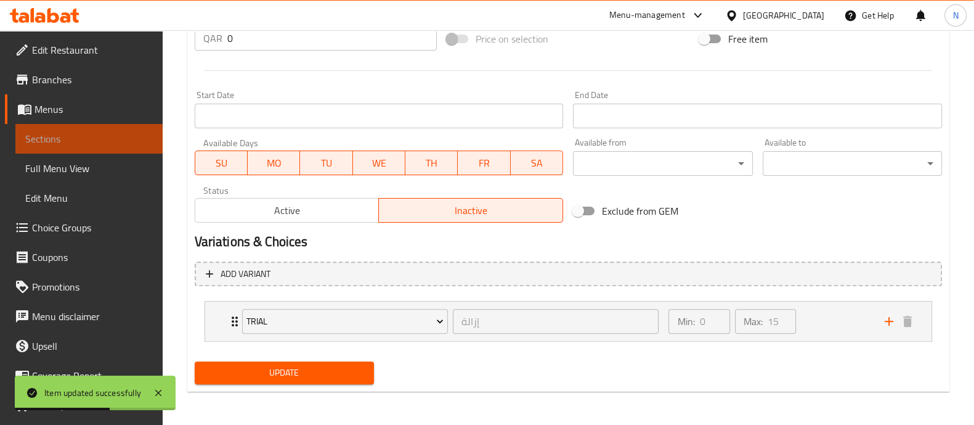
click at [118, 139] on span "Sections" at bounding box center [89, 138] width 128 height 15
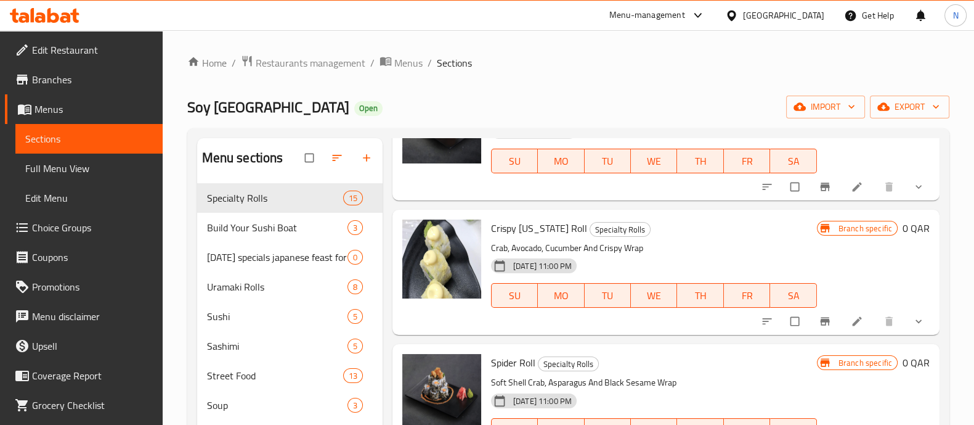
scroll to position [231, 0]
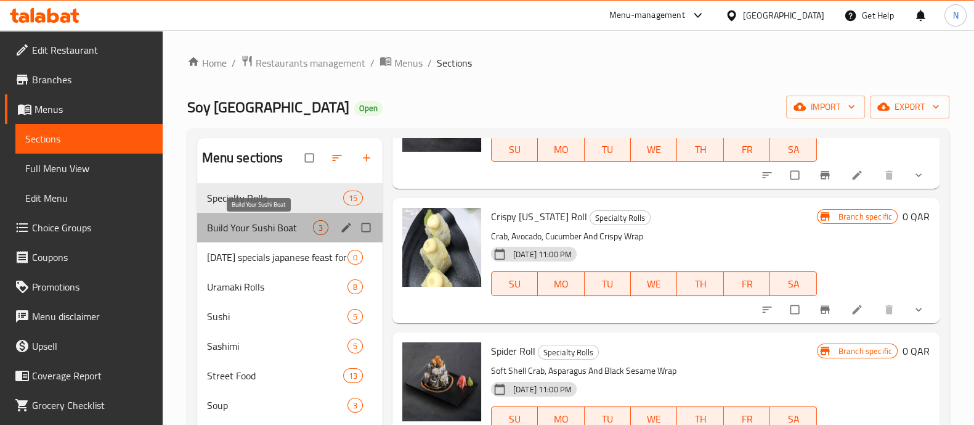
click at [284, 231] on span "Build Your Sushi Boat" at bounding box center [260, 227] width 106 height 15
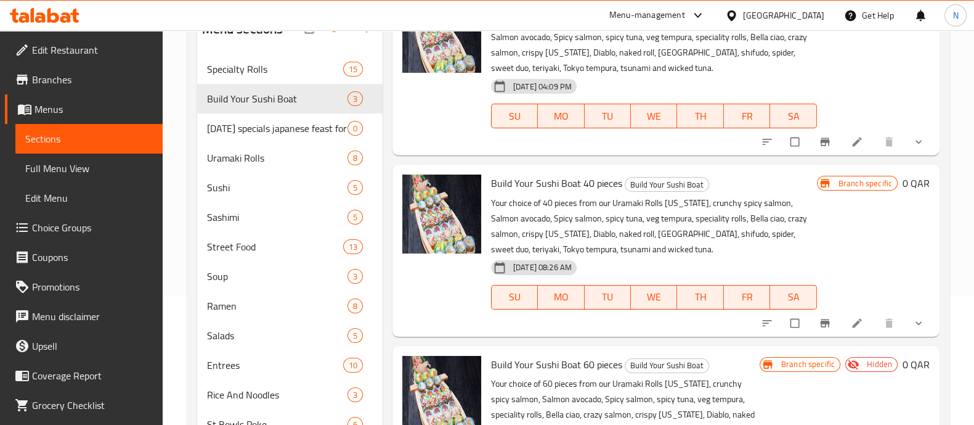
scroll to position [271, 0]
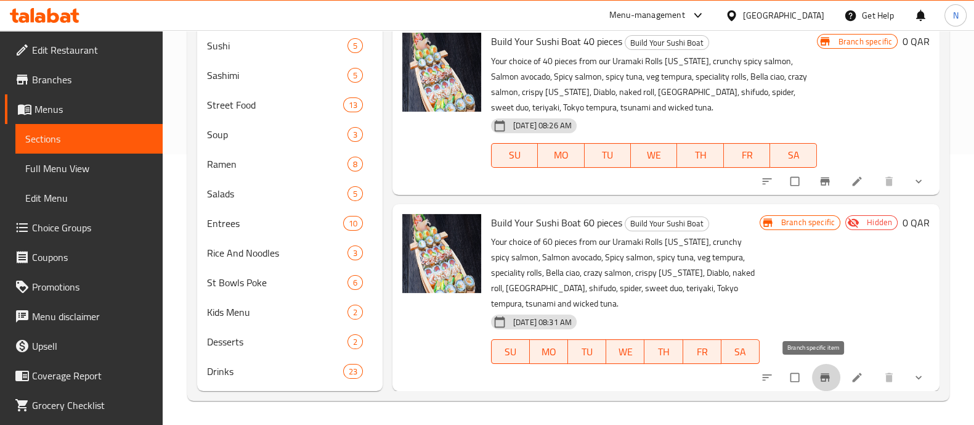
click at [819, 377] on icon "Branch-specific-item" at bounding box center [825, 377] width 12 height 12
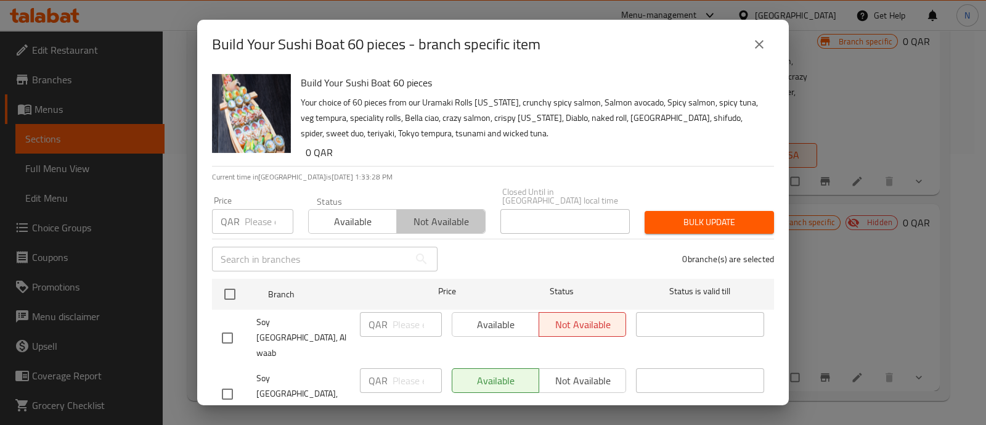
click at [447, 219] on span "Not available" at bounding box center [441, 222] width 78 height 18
click at [575, 368] on div "Available Not available" at bounding box center [539, 380] width 174 height 25
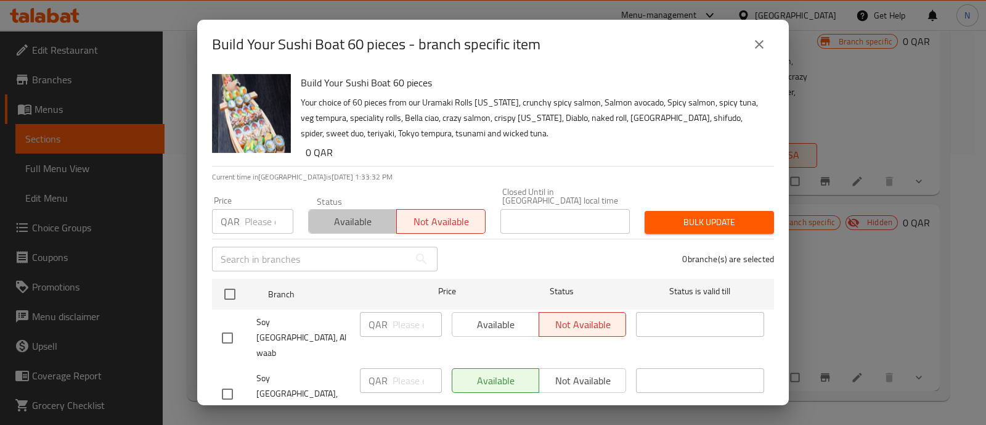
click at [376, 221] on span "Available" at bounding box center [353, 222] width 78 height 18
click at [576, 368] on div "Available Not available" at bounding box center [539, 380] width 174 height 25
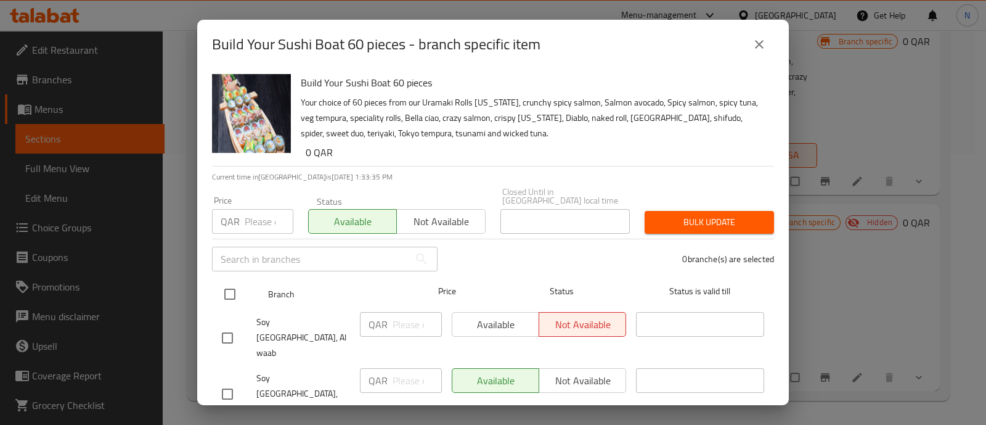
click at [229, 288] on input "checkbox" at bounding box center [230, 294] width 26 height 26
checkbox input "true"
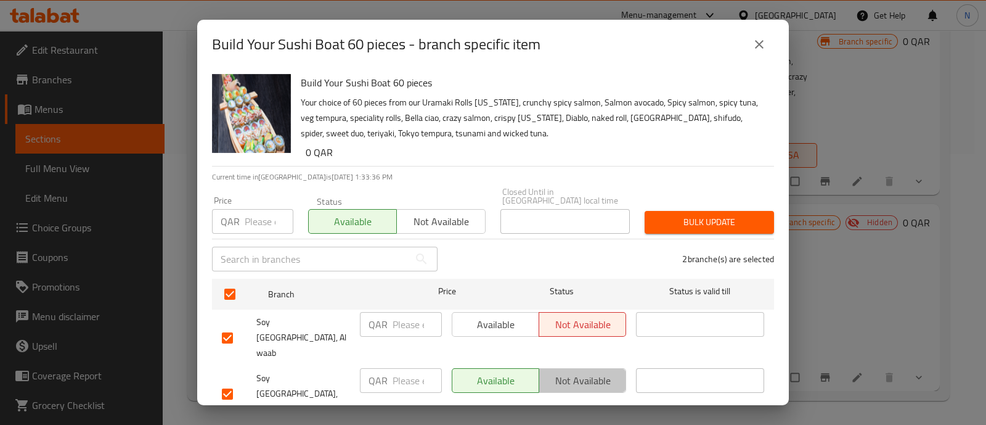
click at [578, 372] on span "Not available" at bounding box center [582, 381] width 77 height 18
click at [439, 213] on span "Not available" at bounding box center [441, 222] width 78 height 18
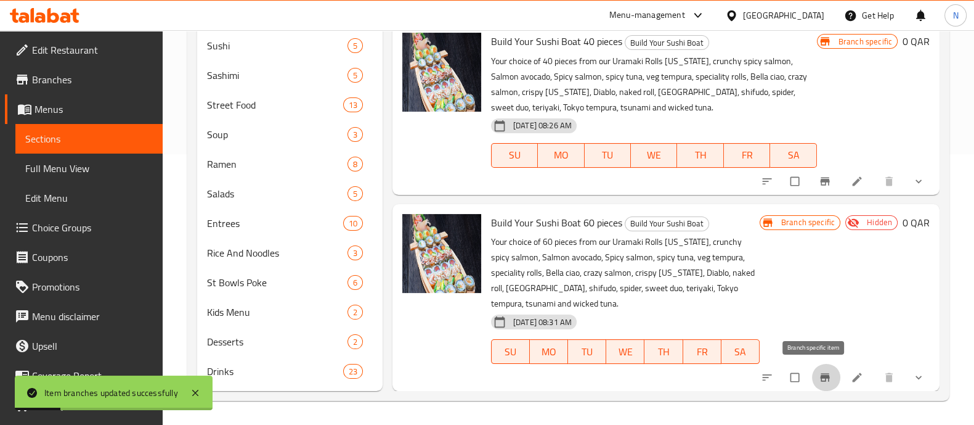
click at [820, 376] on icon "Branch-specific-item" at bounding box center [824, 377] width 9 height 8
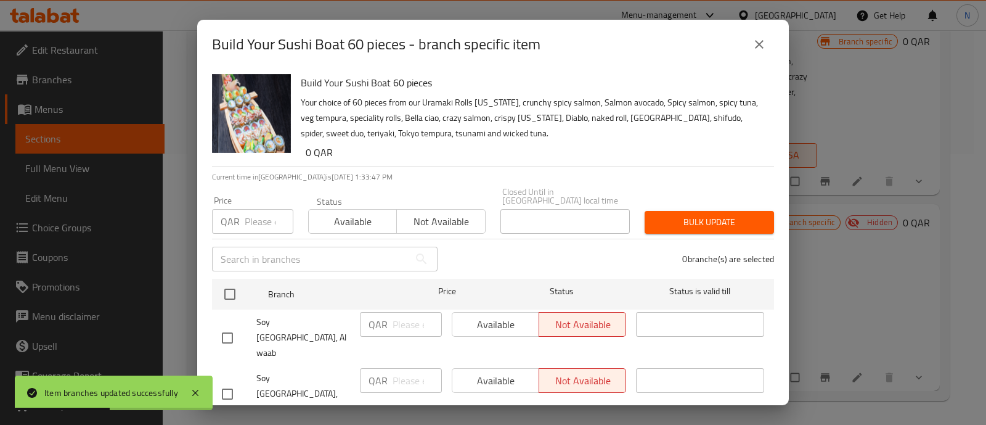
click at [755, 51] on icon "close" at bounding box center [759, 44] width 15 height 15
